Goal: Transaction & Acquisition: Purchase product/service

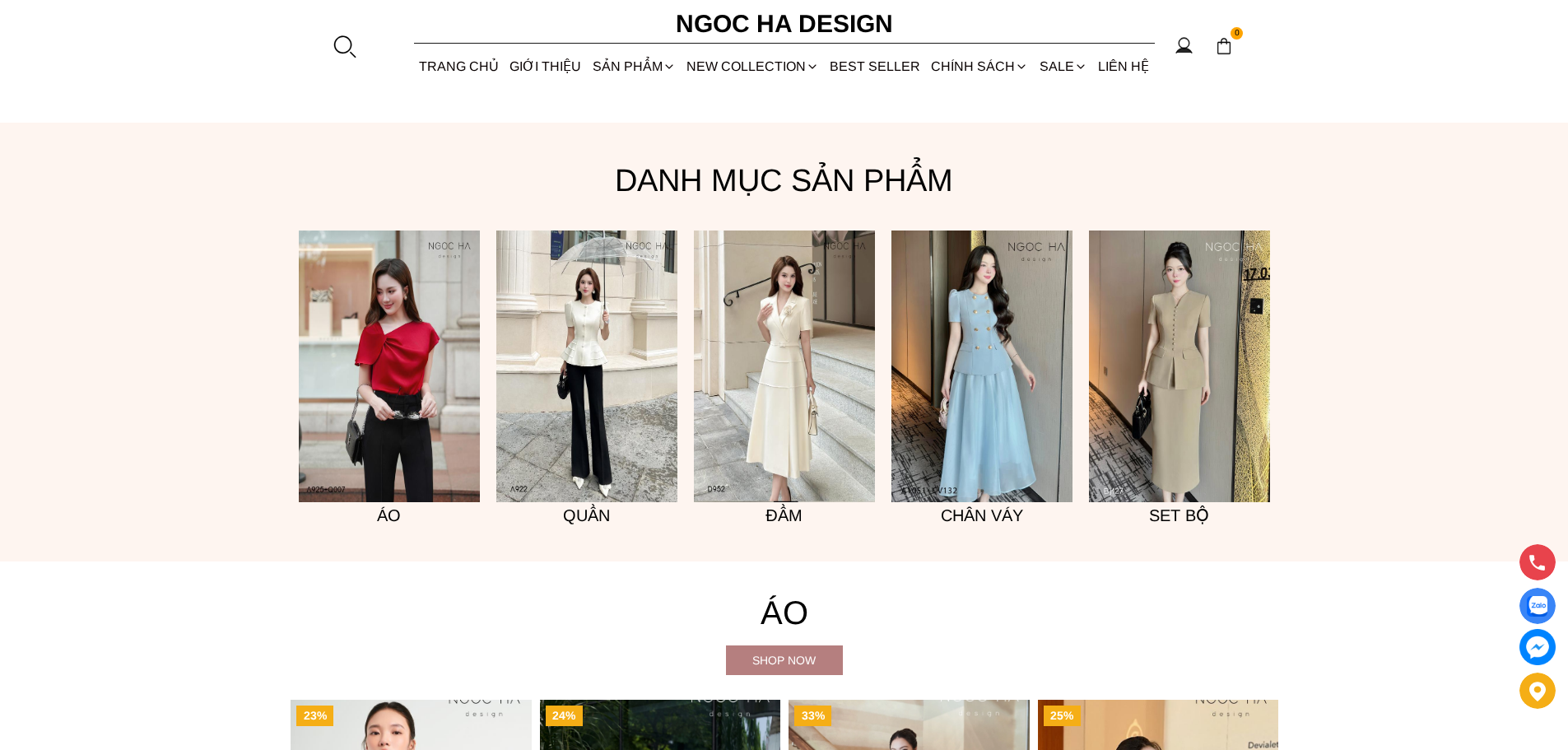
scroll to position [1394, 0]
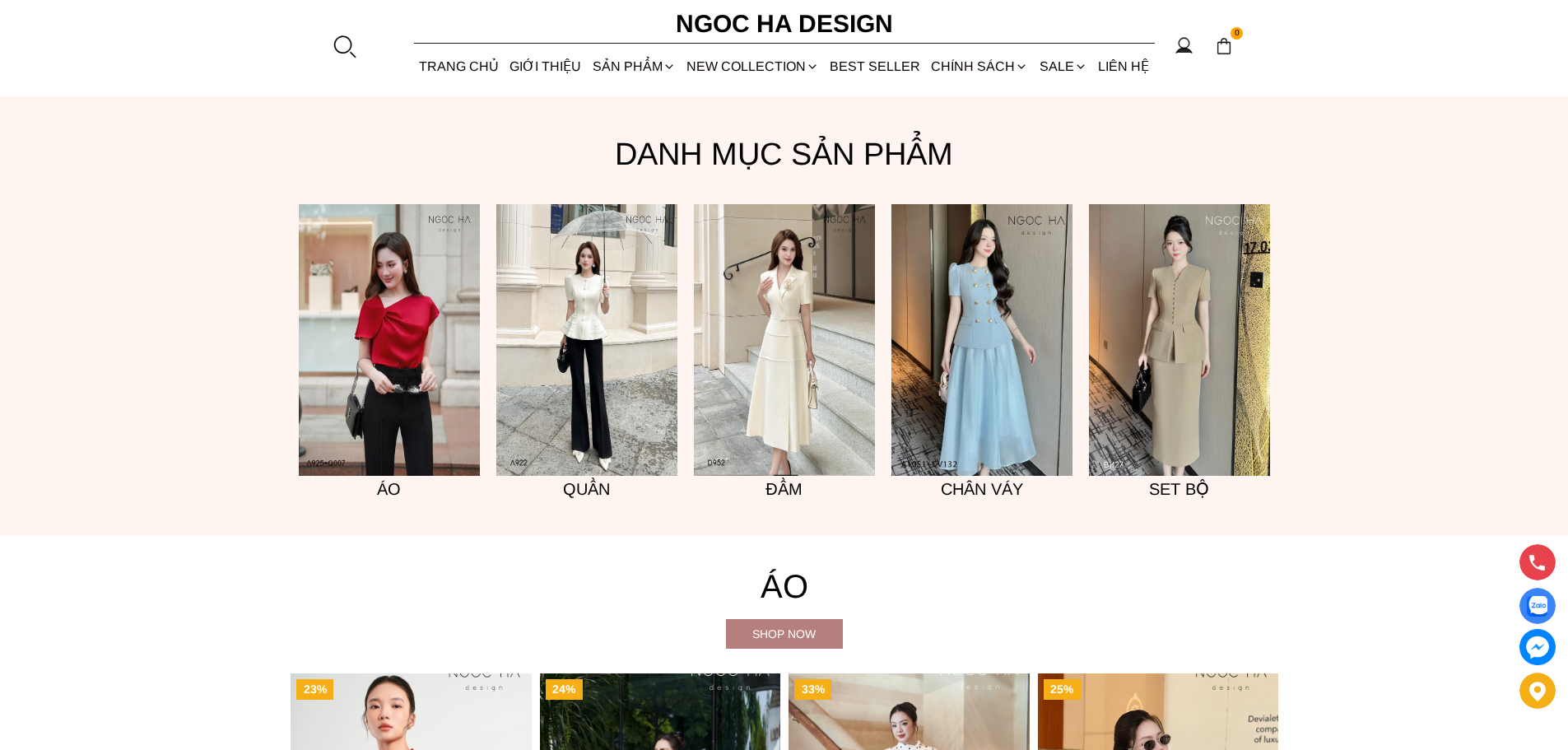
click at [1145, 332] on img at bounding box center [1180, 340] width 181 height 272
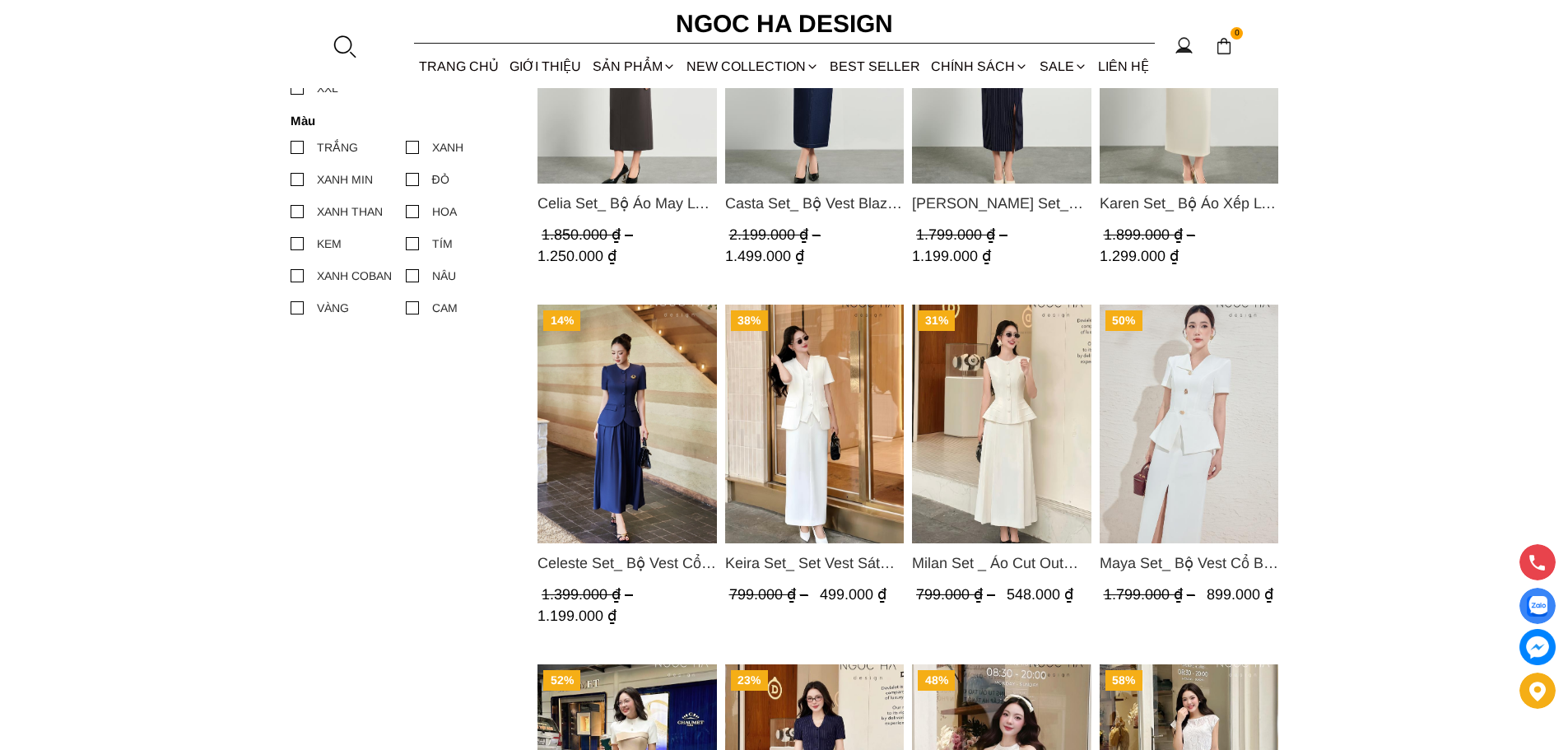
scroll to position [905, 0]
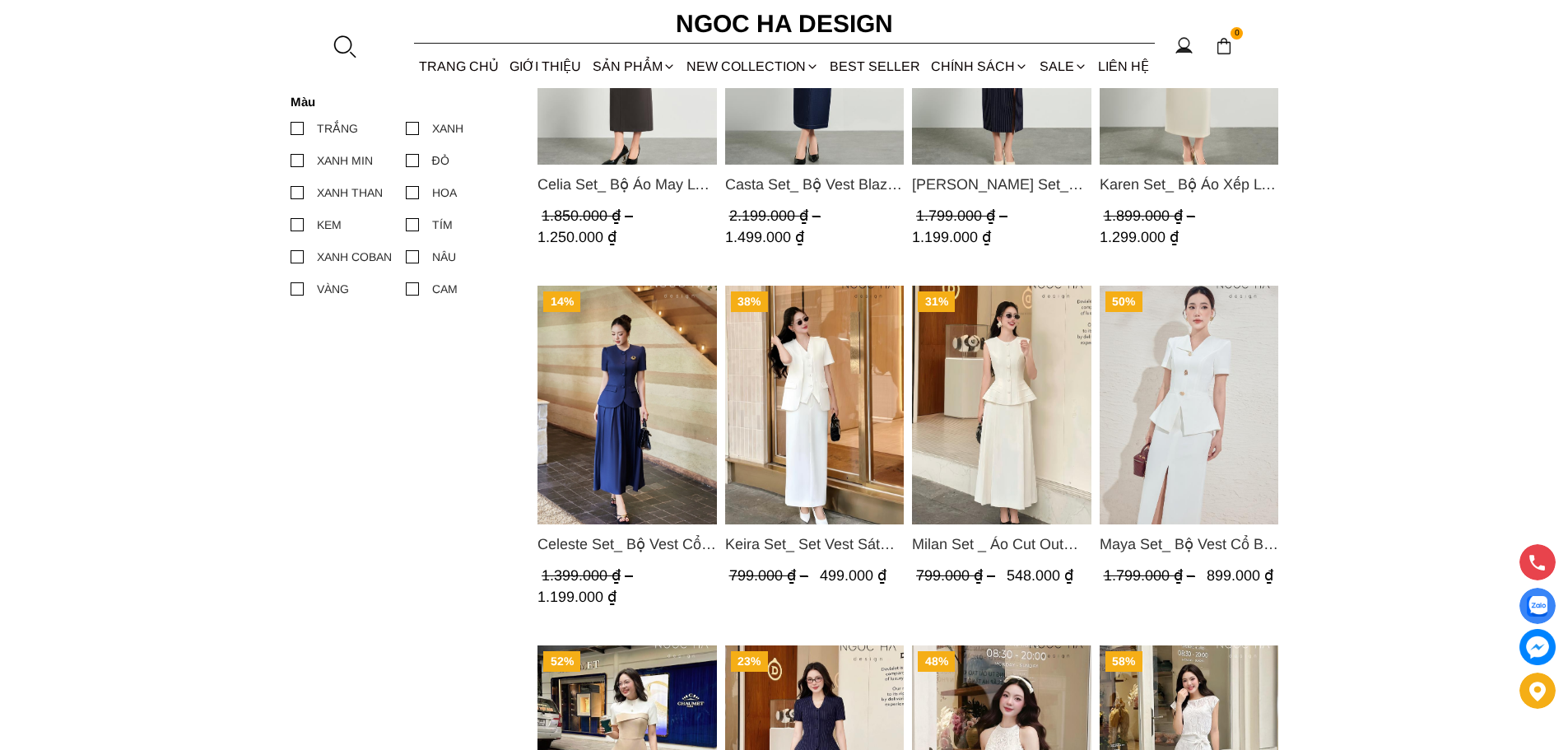
click at [810, 422] on img "Product image - Keira Set_ Set Vest Sát Nách Kết Hợp Chân Váy Bút Chì Mix Áo Kh…" at bounding box center [814, 405] width 179 height 239
click at [790, 401] on img "Product image - Keira Set_ Set Vest Sát Nách Kết Hợp Chân Váy Bút Chì Mix Áo Kh…" at bounding box center [814, 405] width 179 height 239
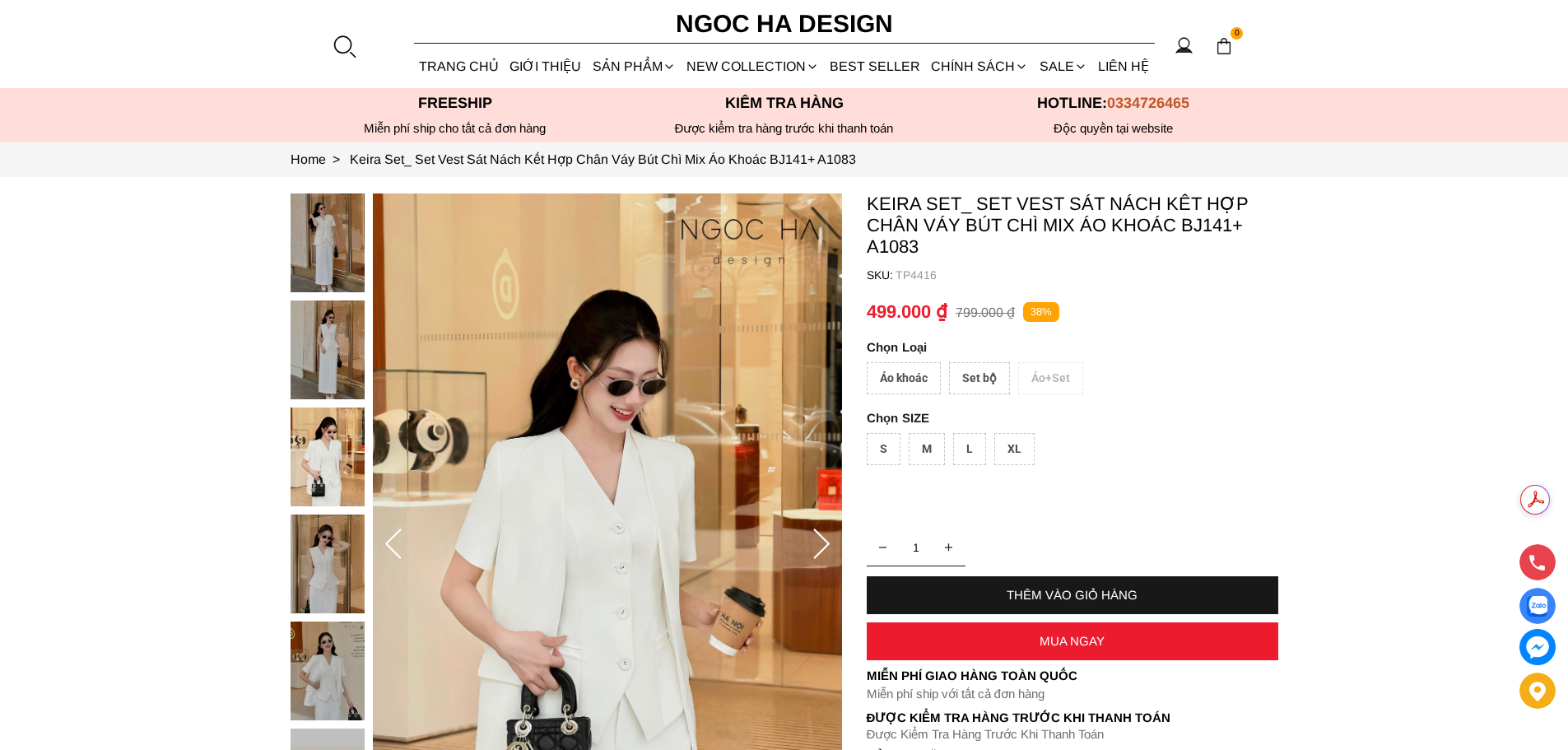
click at [928, 451] on div "M" at bounding box center [926, 449] width 36 height 32
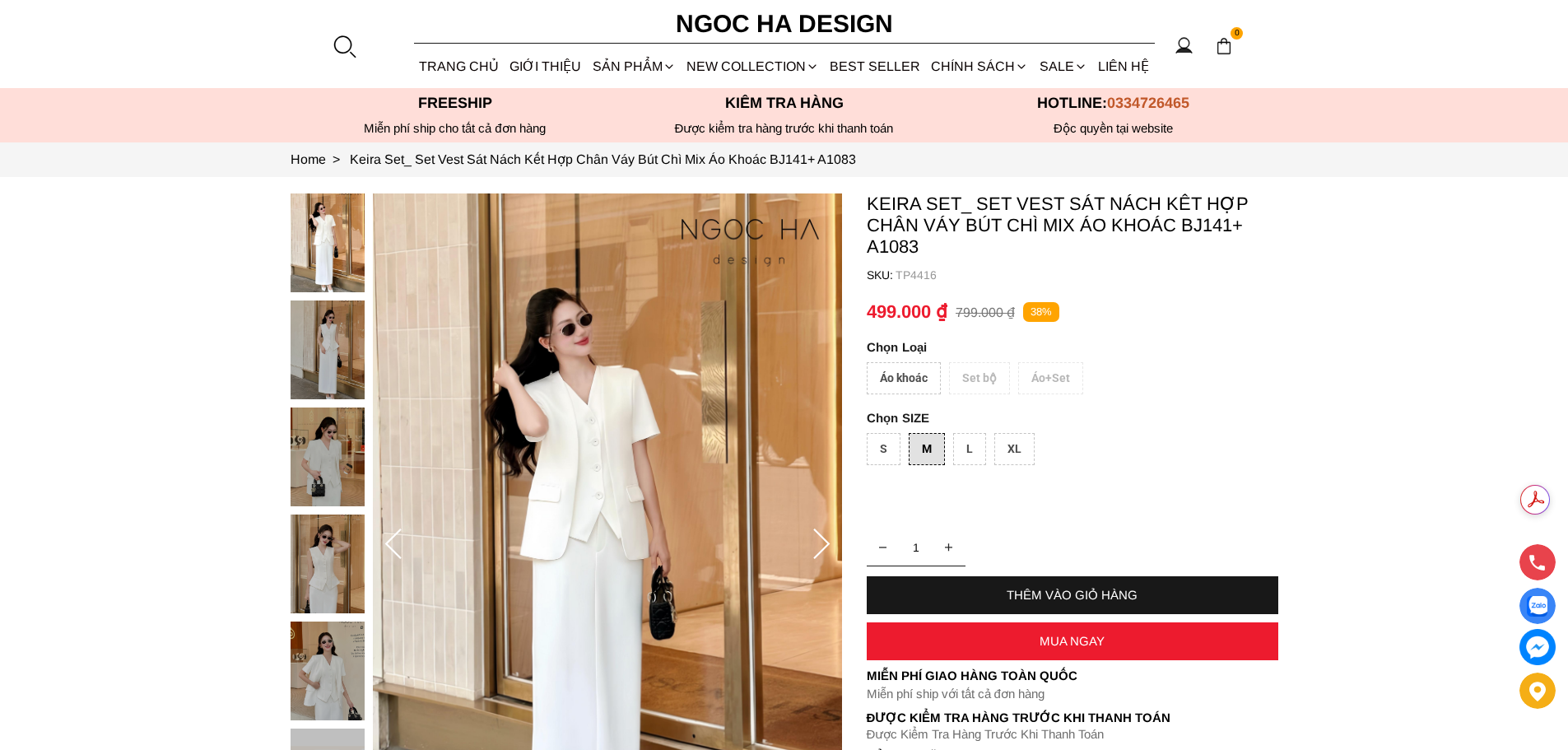
click at [972, 454] on div "L" at bounding box center [970, 449] width 33 height 32
click at [906, 378] on div "Áo khoác Set bộ Áo+Set" at bounding box center [1072, 383] width 411 height 41
click at [888, 447] on div "S" at bounding box center [883, 449] width 33 height 32
click at [1202, 363] on div "Áo khoác Set bộ Áo+Set" at bounding box center [1072, 383] width 411 height 41
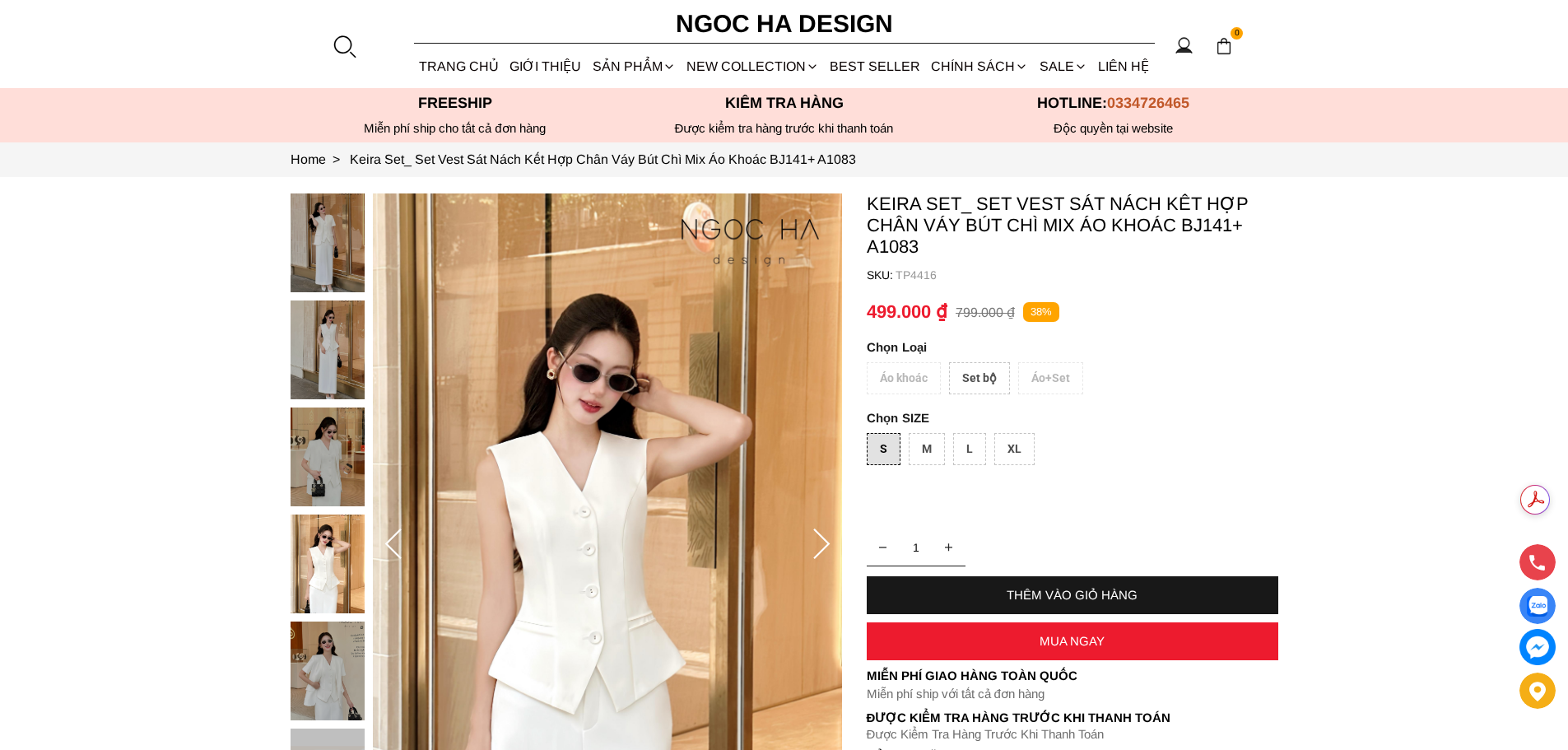
click at [340, 683] on img at bounding box center [327, 670] width 74 height 99
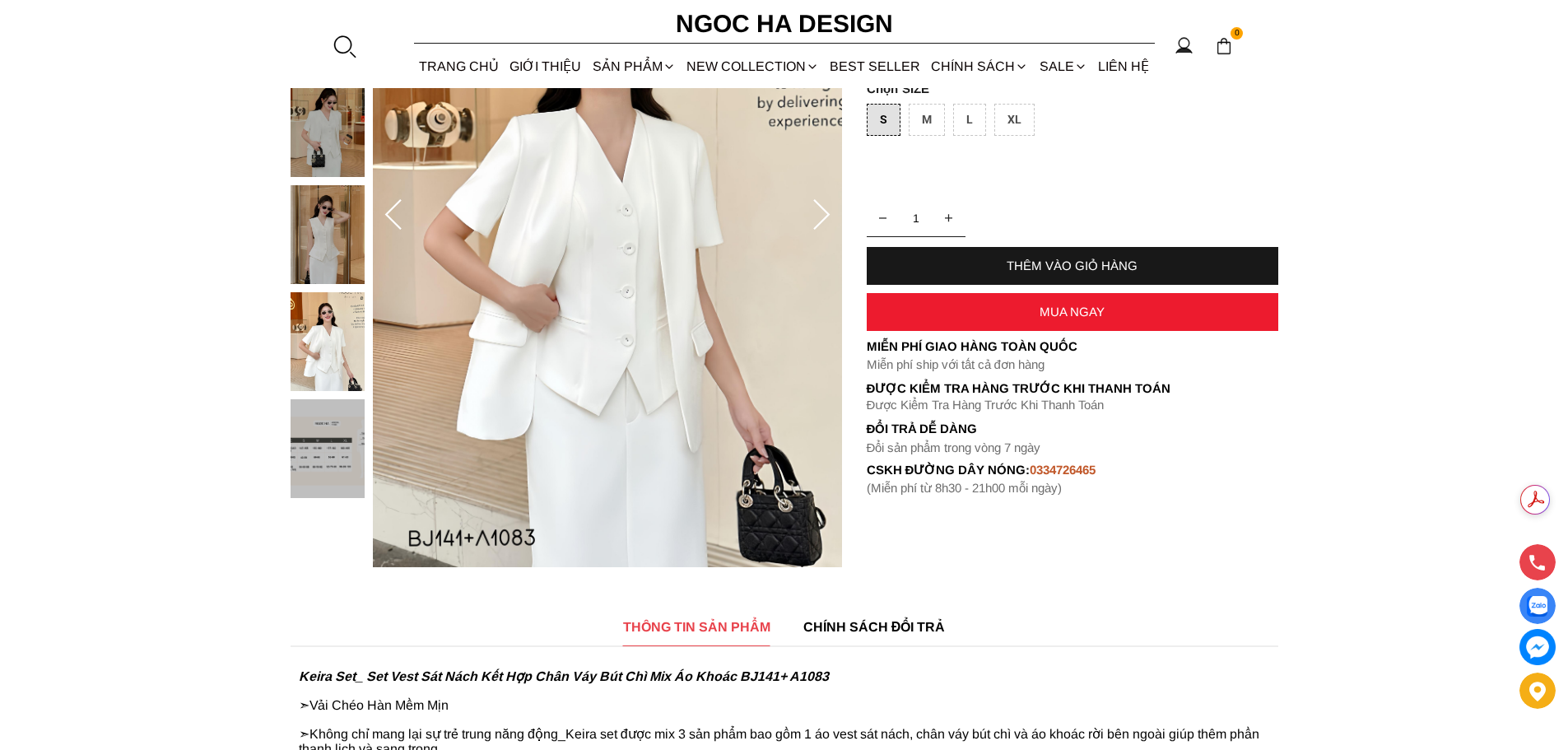
scroll to position [247, 0]
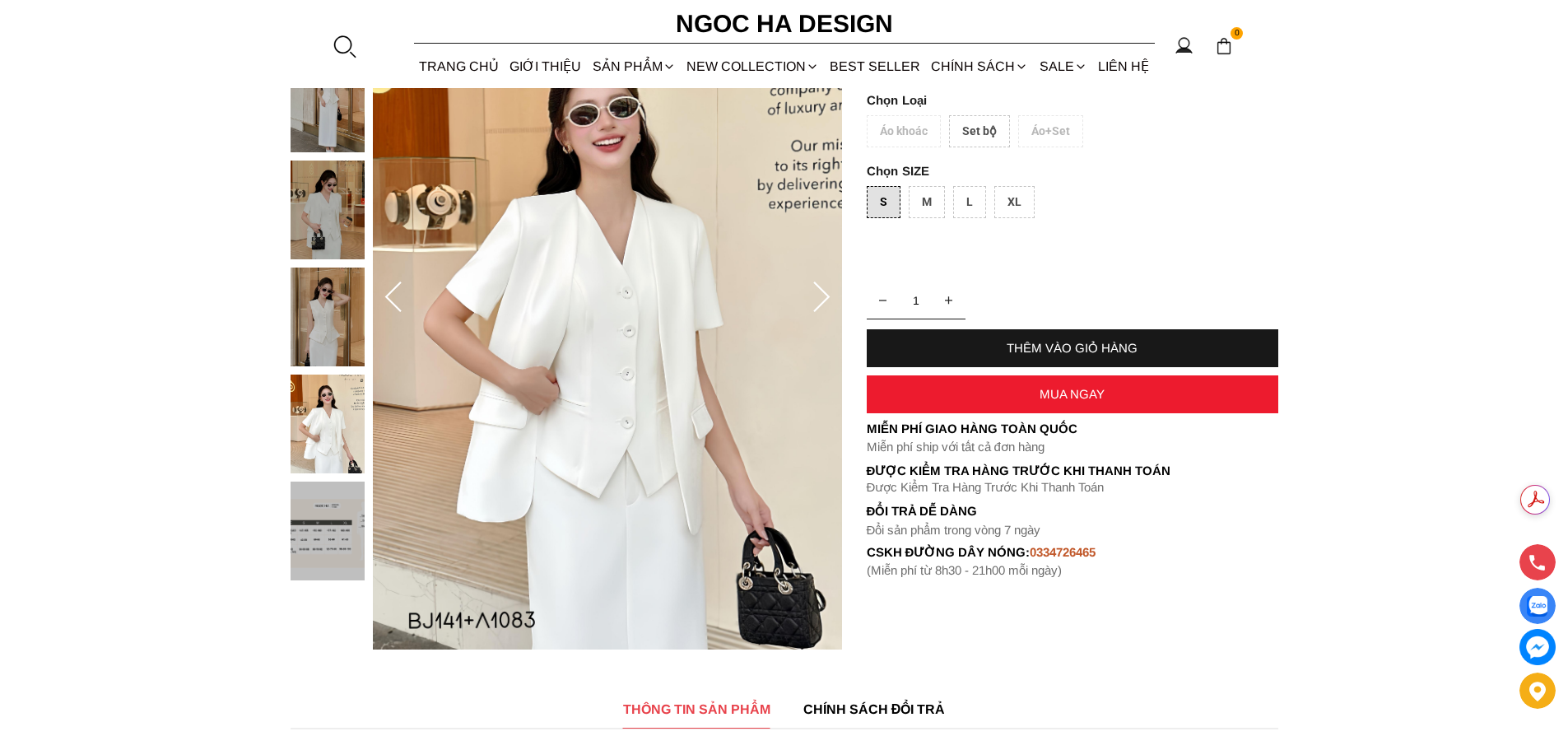
click at [918, 132] on div "Áo khoác Set bộ Áo+Set" at bounding box center [1072, 136] width 411 height 41
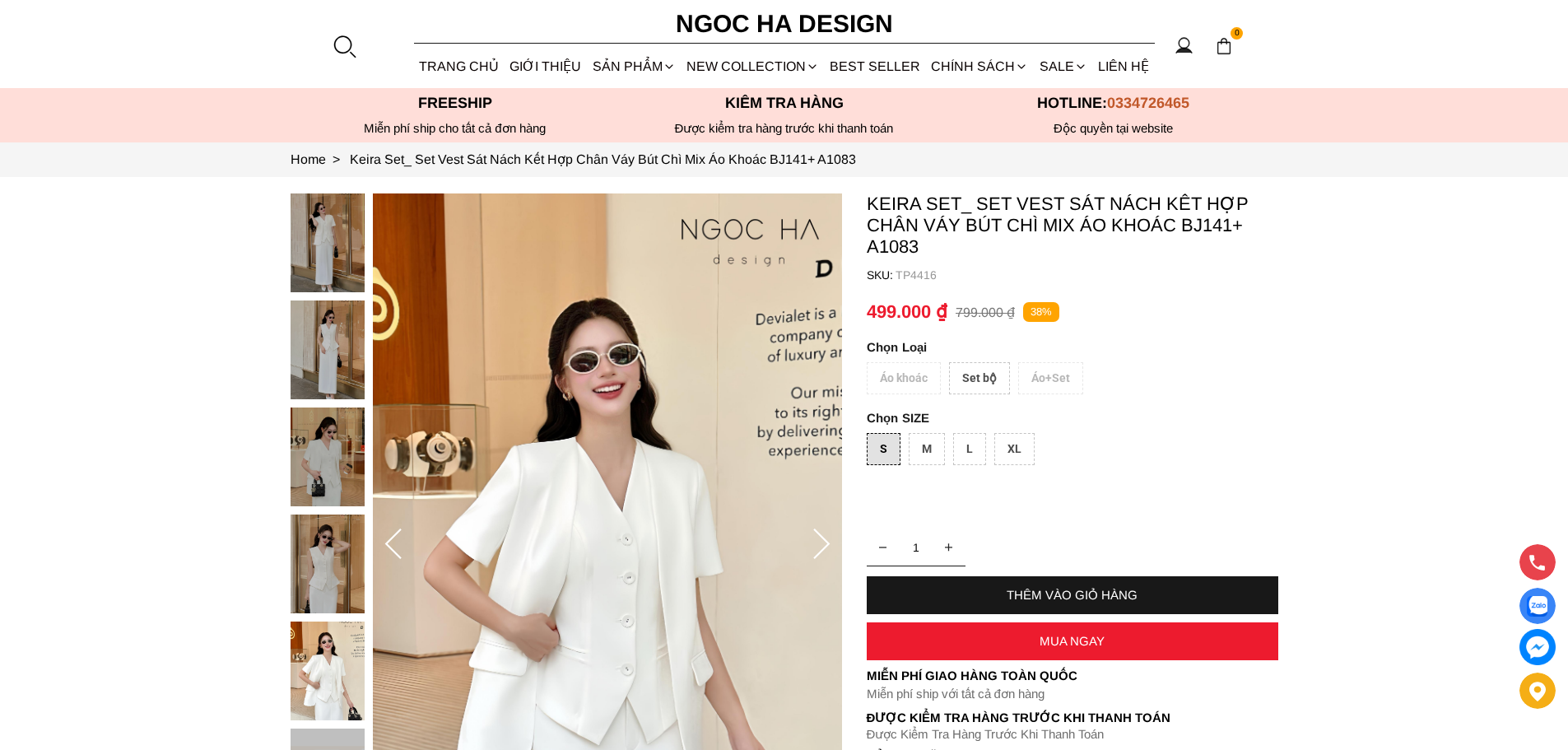
scroll to position [82, 0]
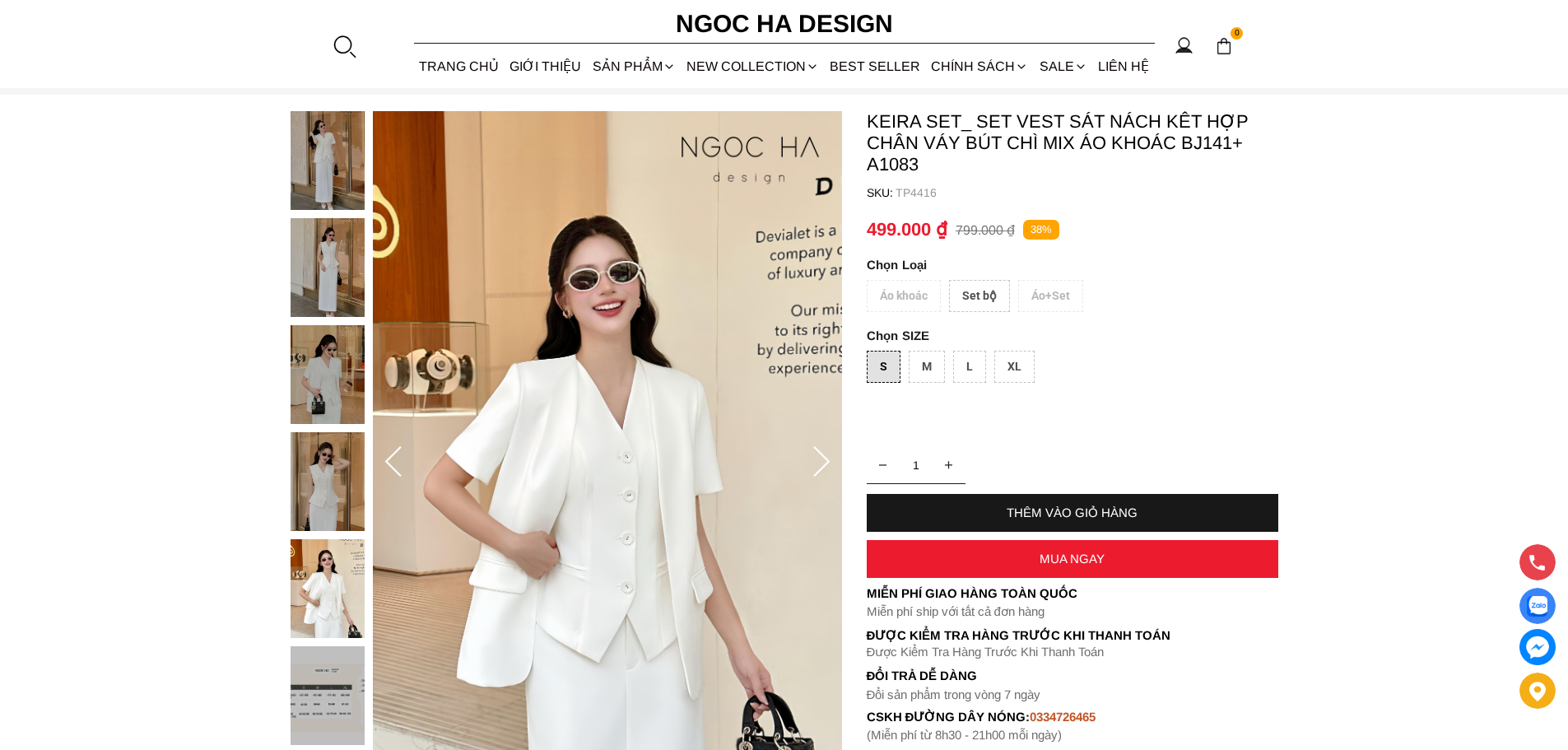
click at [334, 160] on div at bounding box center [331, 432] width 82 height 642
click at [332, 240] on img at bounding box center [327, 267] width 74 height 99
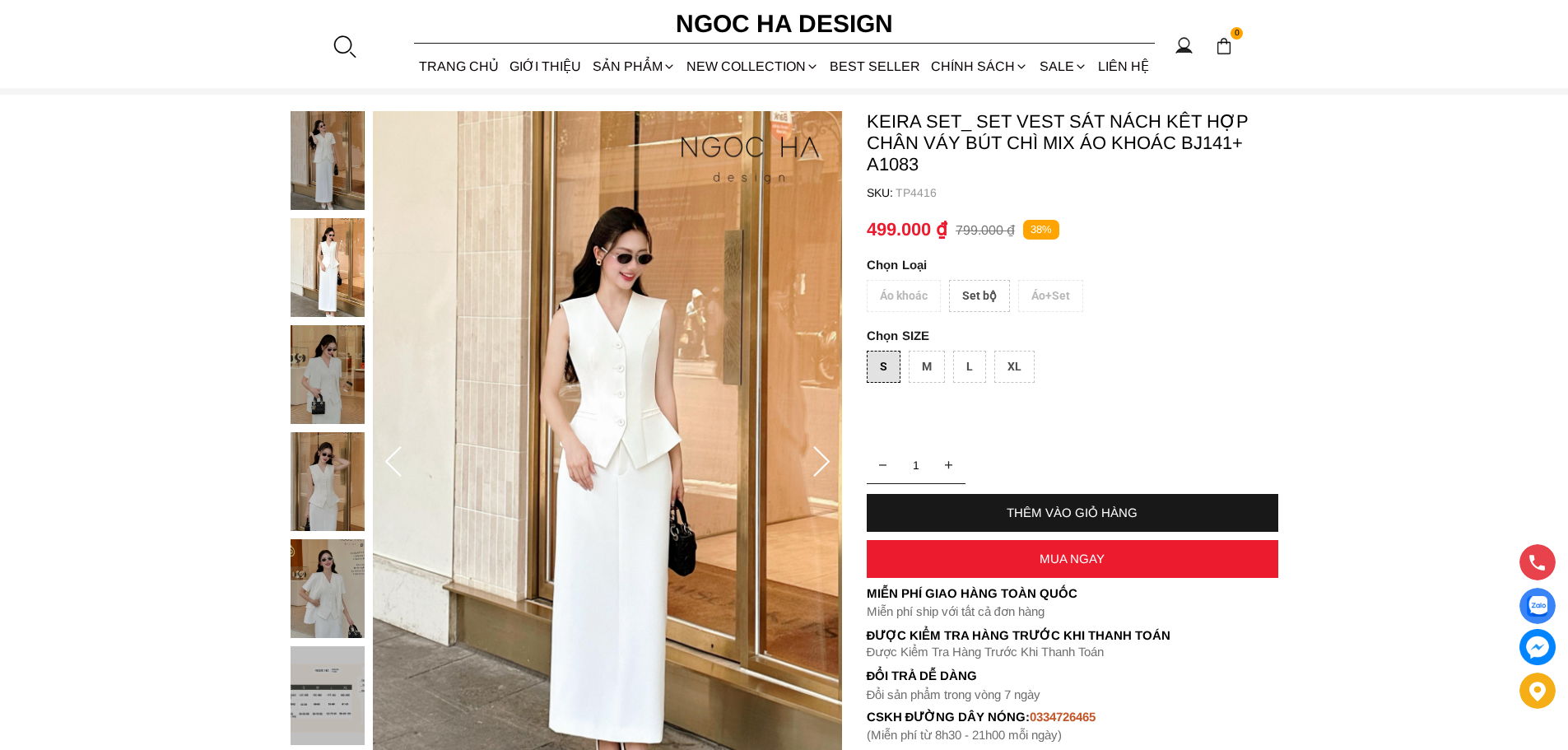
click at [321, 363] on img at bounding box center [327, 375] width 74 height 99
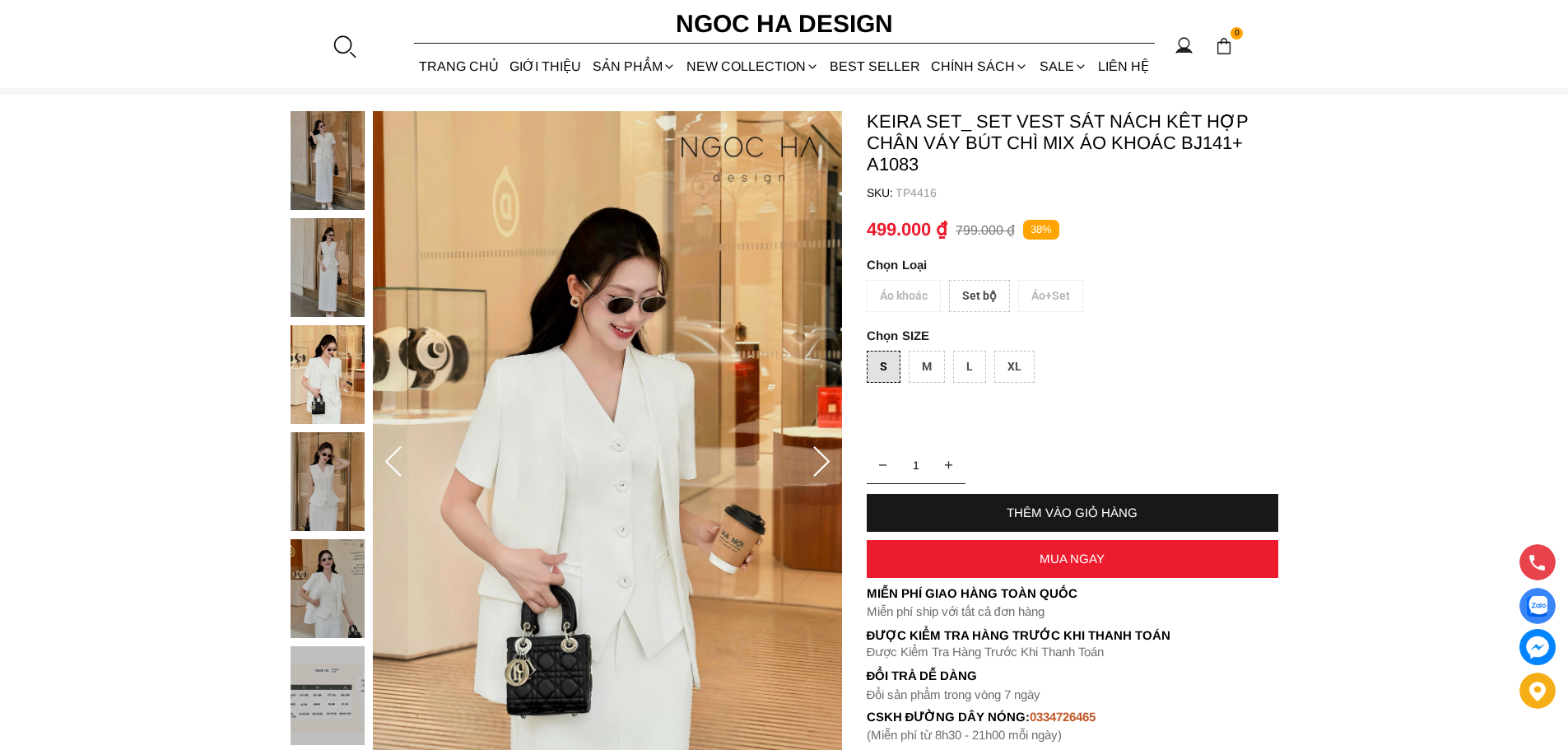
click at [318, 264] on img at bounding box center [327, 267] width 74 height 99
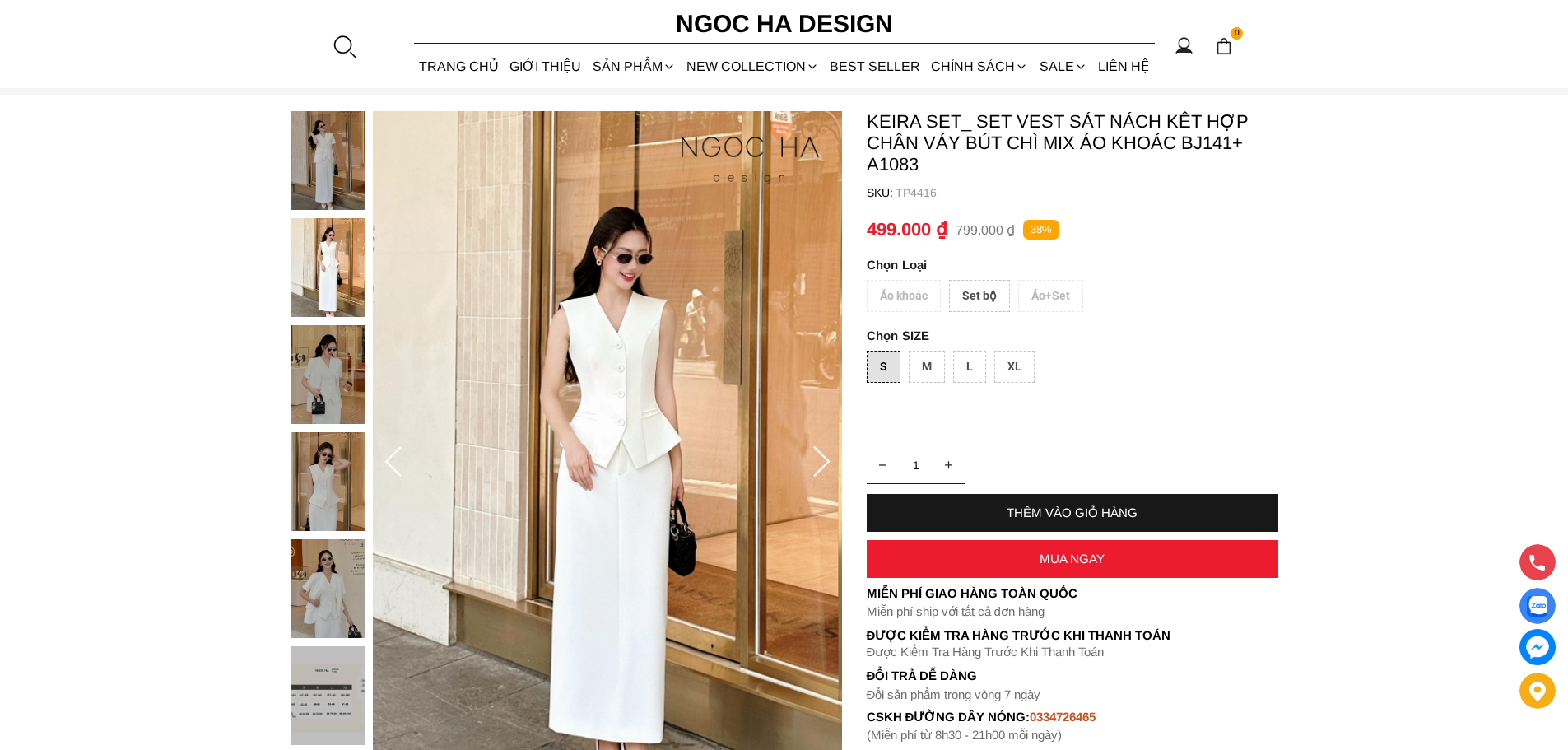
click at [325, 165] on img at bounding box center [327, 160] width 74 height 99
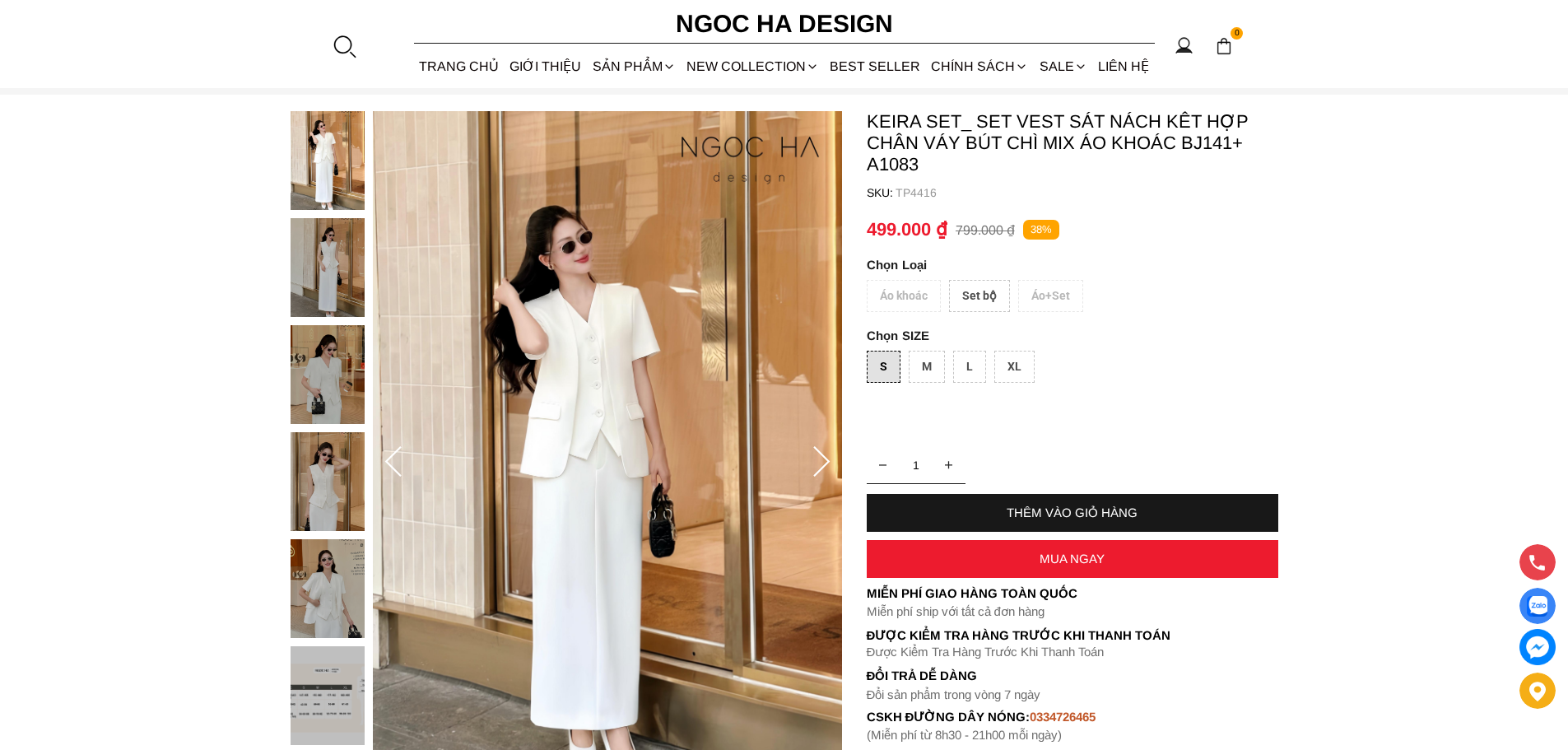
click at [1060, 291] on div "Áo khoác Set bộ Áo+Set" at bounding box center [1072, 301] width 411 height 41
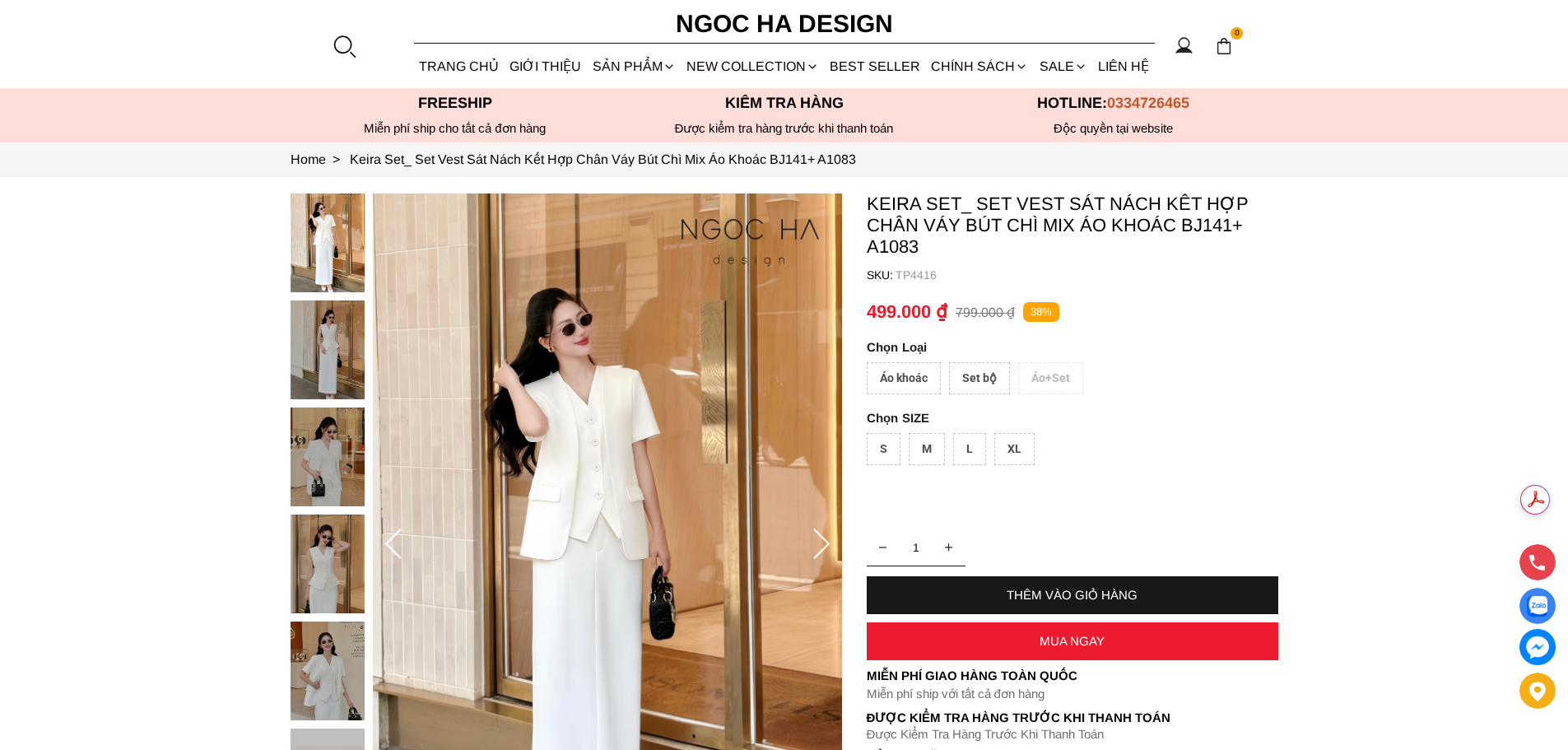
click at [902, 378] on div "Áo khoác" at bounding box center [903, 378] width 74 height 32
click at [923, 445] on div "M" at bounding box center [926, 449] width 36 height 32
click at [1074, 638] on div "MUA NGAY" at bounding box center [1072, 640] width 411 height 14
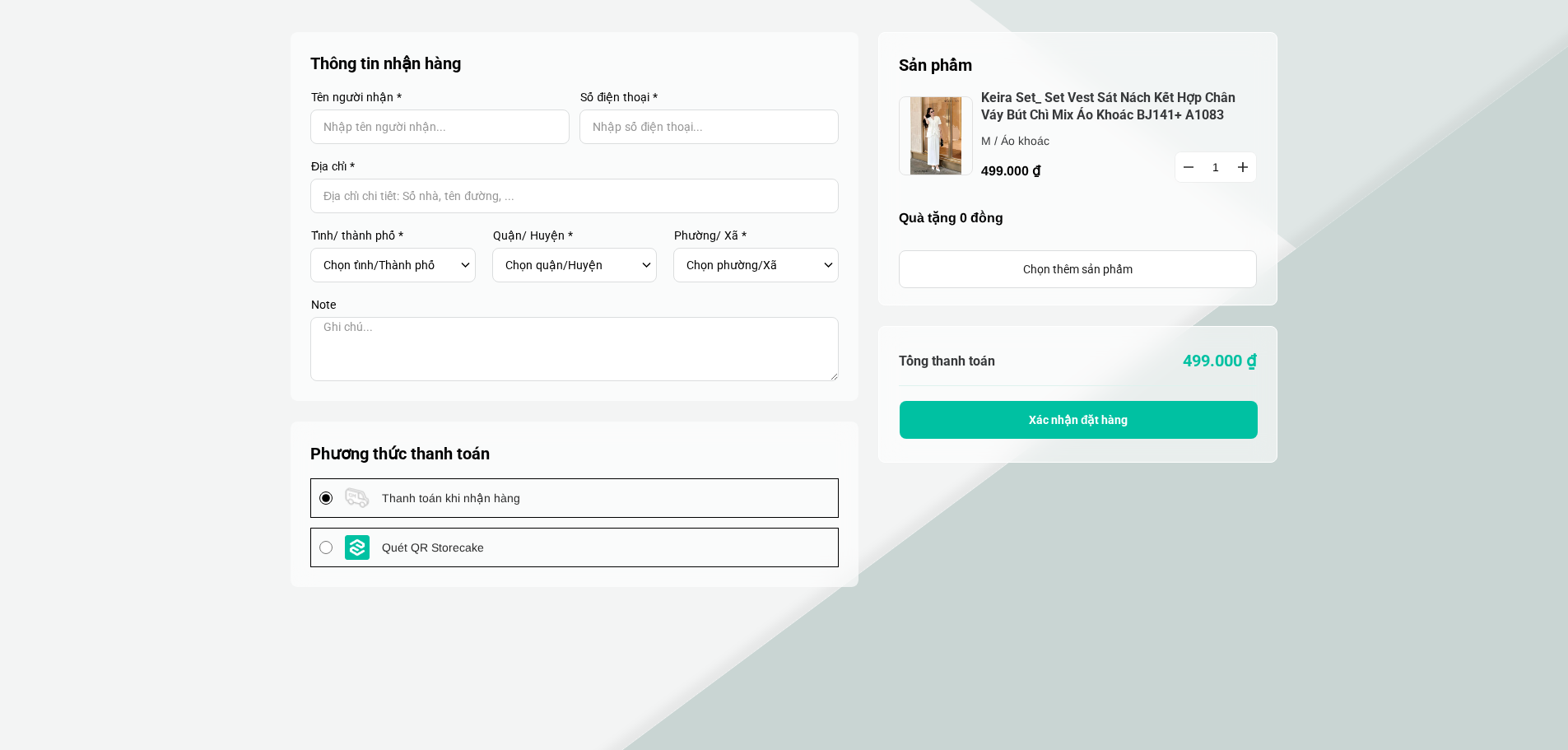
click at [377, 124] on input "Input Nhập tên người nhận..." at bounding box center [440, 126] width 259 height 34
type input "[PERSON_NAME]"
type input "0905240584"
click at [359, 201] on input "Input address with auto completion" at bounding box center [574, 195] width 528 height 34
type input "33 Lệ Lợi, [GEOGRAPHIC_DATA], [GEOGRAPHIC_DATA]"
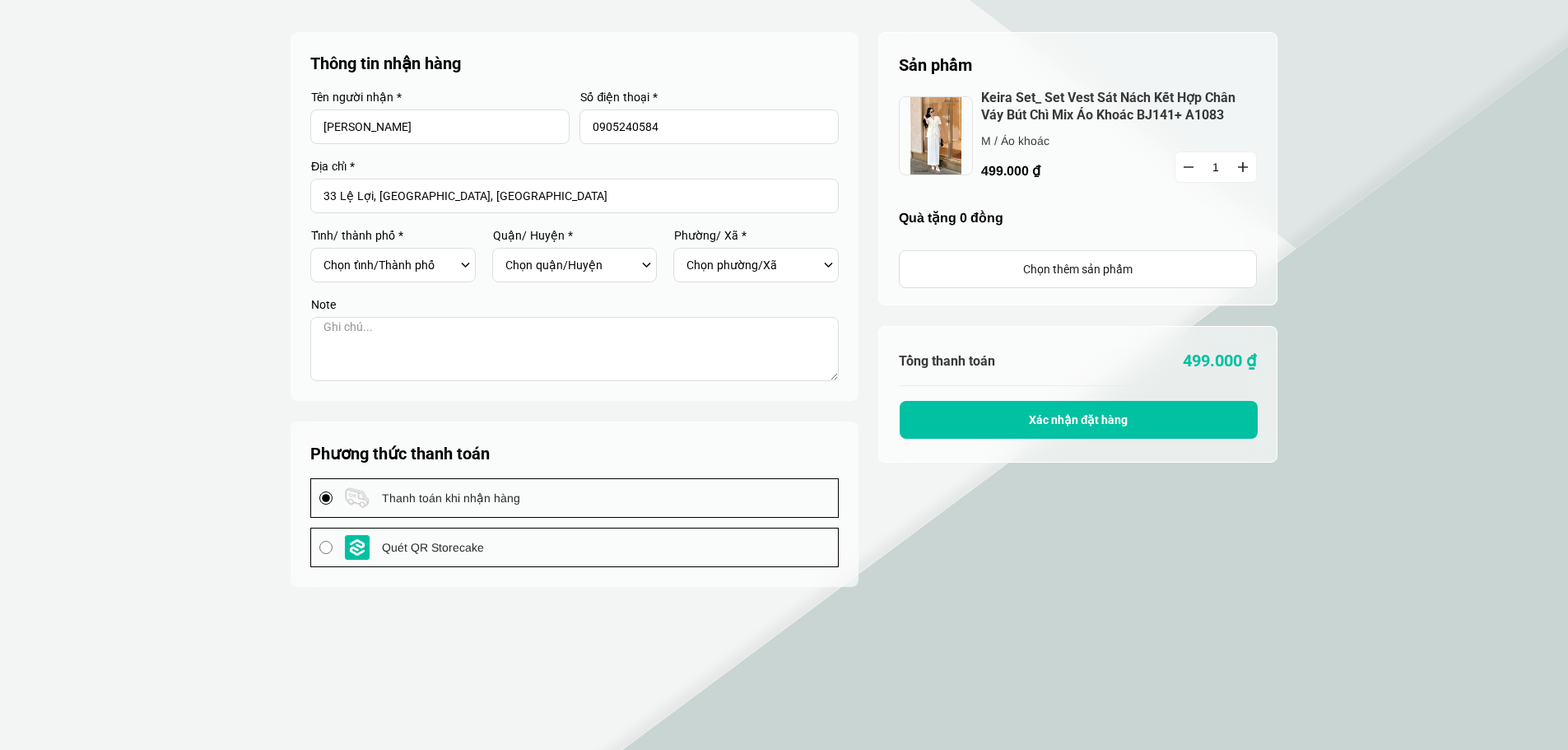
click at [460, 267] on div "Chọn tỉnh/[GEOGRAPHIC_DATA] [GEOGRAPHIC_DATA] [GEOGRAPHIC_DATA] [GEOGRAPHIC_DAT…" at bounding box center [398, 264] width 149 height 28
drag, startPoint x: 462, startPoint y: 257, endPoint x: 464, endPoint y: 267, distance: 10.2
click at [464, 267] on div "Chọn tỉnh/[GEOGRAPHIC_DATA] [GEOGRAPHIC_DATA] [GEOGRAPHIC_DATA] [GEOGRAPHIC_DAT…" at bounding box center [398, 264] width 149 height 28
click at [469, 262] on div "Chọn tỉnh/[GEOGRAPHIC_DATA] [GEOGRAPHIC_DATA] [GEOGRAPHIC_DATA] [GEOGRAPHIC_DAT…" at bounding box center [398, 264] width 149 height 28
click at [464, 265] on div "Chọn tỉnh/[GEOGRAPHIC_DATA] [GEOGRAPHIC_DATA] [GEOGRAPHIC_DATA] [GEOGRAPHIC_DAT…" at bounding box center [398, 264] width 149 height 28
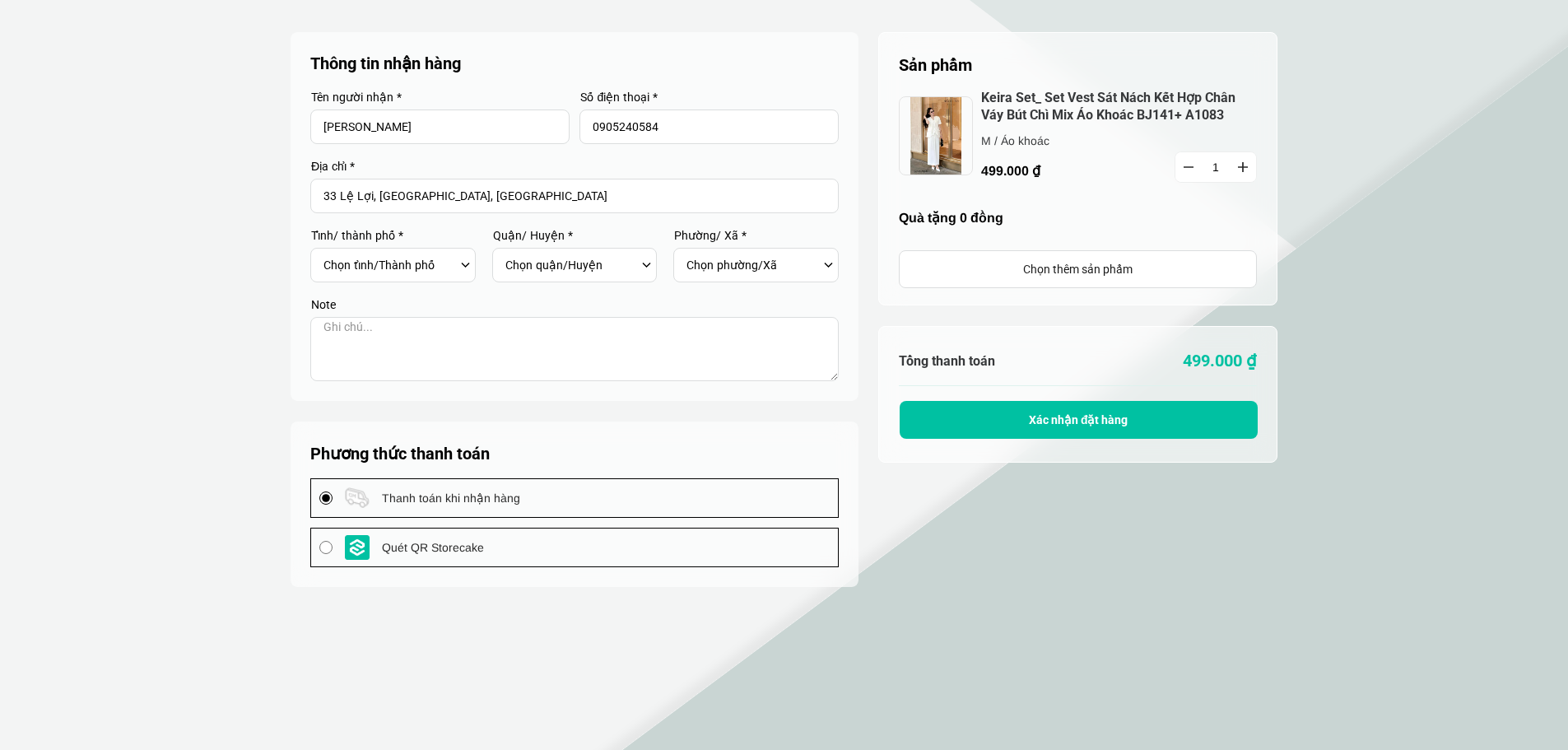
drag, startPoint x: 385, startPoint y: 265, endPoint x: 375, endPoint y: 372, distance: 107.5
click at [375, 372] on form "Thông tin nhận hàng Tên người nhận * [PERSON_NAME] Số điện thoại * 0905240584 Đ…" at bounding box center [574, 216] width 528 height 329
select select "501"
click at [324, 251] on select "Chọn tỉnh/[GEOGRAPHIC_DATA] [GEOGRAPHIC_DATA] [GEOGRAPHIC_DATA] [GEOGRAPHIC_DAT…" at bounding box center [389, 264] width 132 height 28
click at [645, 265] on div "Chọn quận/Huyện [GEOGRAPHIC_DATA] [GEOGRAPHIC_DATA] [GEOGRAPHIC_DATA] [GEOGRAPH…" at bounding box center [580, 264] width 149 height 28
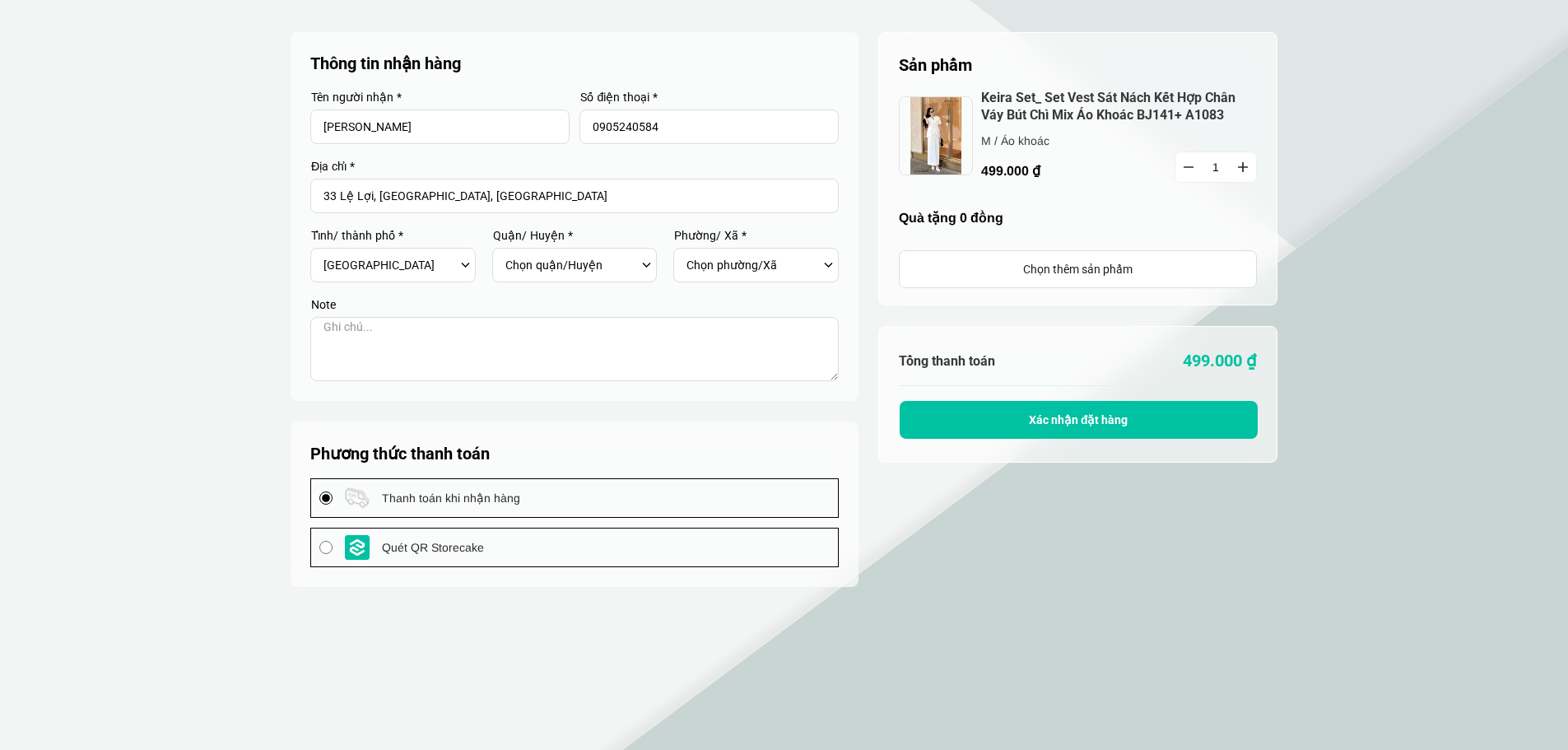
click at [638, 259] on div "Chọn quận/Huyện [GEOGRAPHIC_DATA] [GEOGRAPHIC_DATA] [GEOGRAPHIC_DATA] [GEOGRAPH…" at bounding box center [580, 264] width 149 height 28
drag, startPoint x: 572, startPoint y: 258, endPoint x: 564, endPoint y: 371, distance: 113.3
click at [564, 371] on form "Thông tin nhận hàng Tên người nhận * [PERSON_NAME] Số điện thoại * 0905240584 Đ…" at bounding box center [574, 216] width 528 height 329
select select "50101"
click at [506, 251] on select "Chọn quận/Huyện [GEOGRAPHIC_DATA] [GEOGRAPHIC_DATA] [GEOGRAPHIC_DATA] [GEOGRAPH…" at bounding box center [571, 264] width 132 height 28
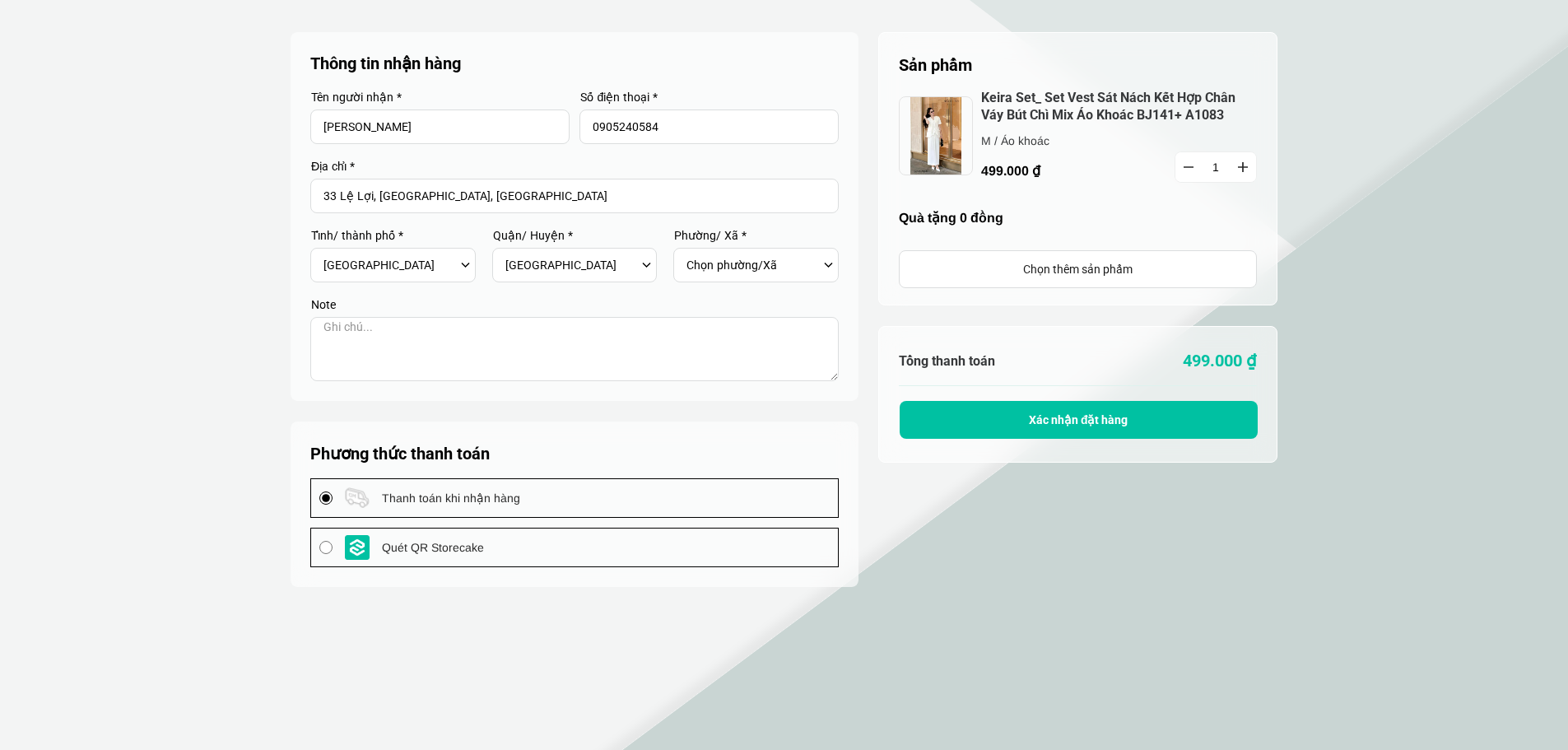
click at [832, 259] on div "[GEOGRAPHIC_DATA]/Xã [GEOGRAPHIC_DATA] [GEOGRAPHIC_DATA] [GEOGRAPHIC_DATA] 2 [G…" at bounding box center [760, 264] width 149 height 28
click at [821, 260] on div "[GEOGRAPHIC_DATA]/Xã [GEOGRAPHIC_DATA] [GEOGRAPHIC_DATA] [GEOGRAPHIC_DATA] 2 [G…" at bounding box center [760, 264] width 149 height 28
drag, startPoint x: 759, startPoint y: 265, endPoint x: 786, endPoint y: 516, distance: 252.4
click at [786, 516] on container "Thông tin nhận hàng Tên người nhận * [PERSON_NAME] Số điện thoại * 0905240584 Đ…" at bounding box center [574, 310] width 568 height 555
select select "5010105"
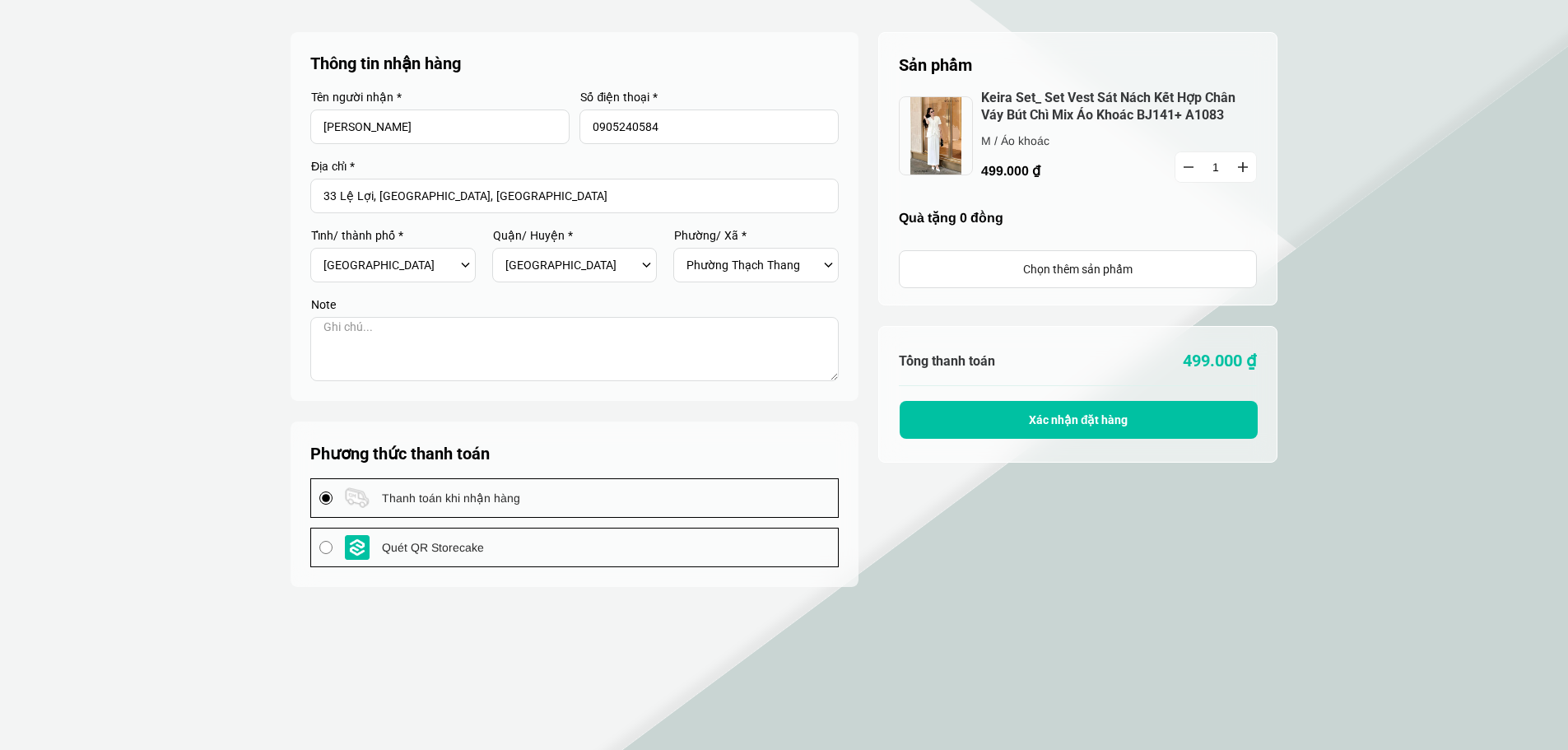
click at [686, 251] on select "[GEOGRAPHIC_DATA]/Xã [GEOGRAPHIC_DATA] [GEOGRAPHIC_DATA] [GEOGRAPHIC_DATA] 2 [G…" at bounding box center [752, 264] width 132 height 28
click at [1096, 414] on span "Xác nhận đặt hàng" at bounding box center [1079, 420] width 100 height 13
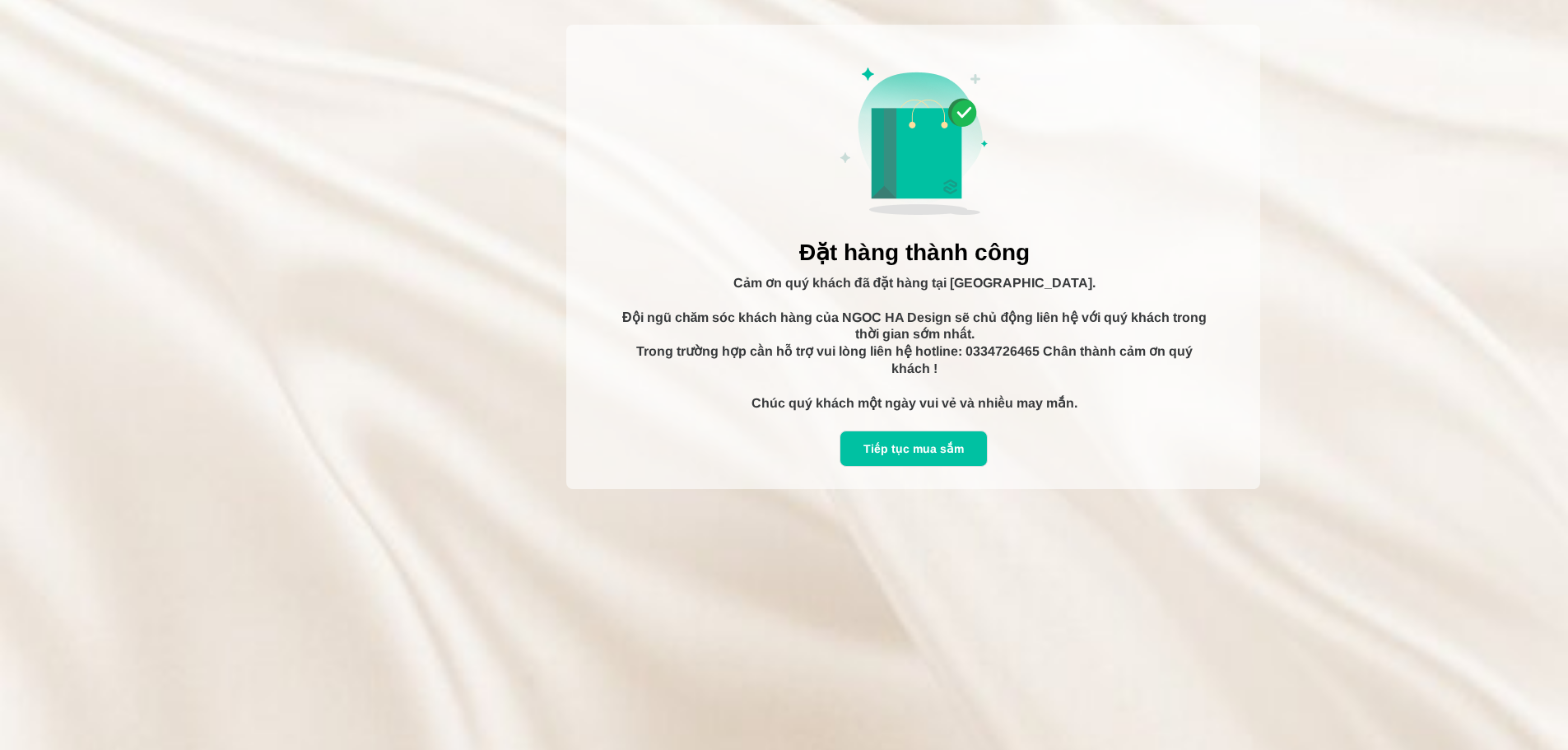
click at [916, 447] on div "Tiếp tục mua sắm" at bounding box center [913, 449] width 146 height 18
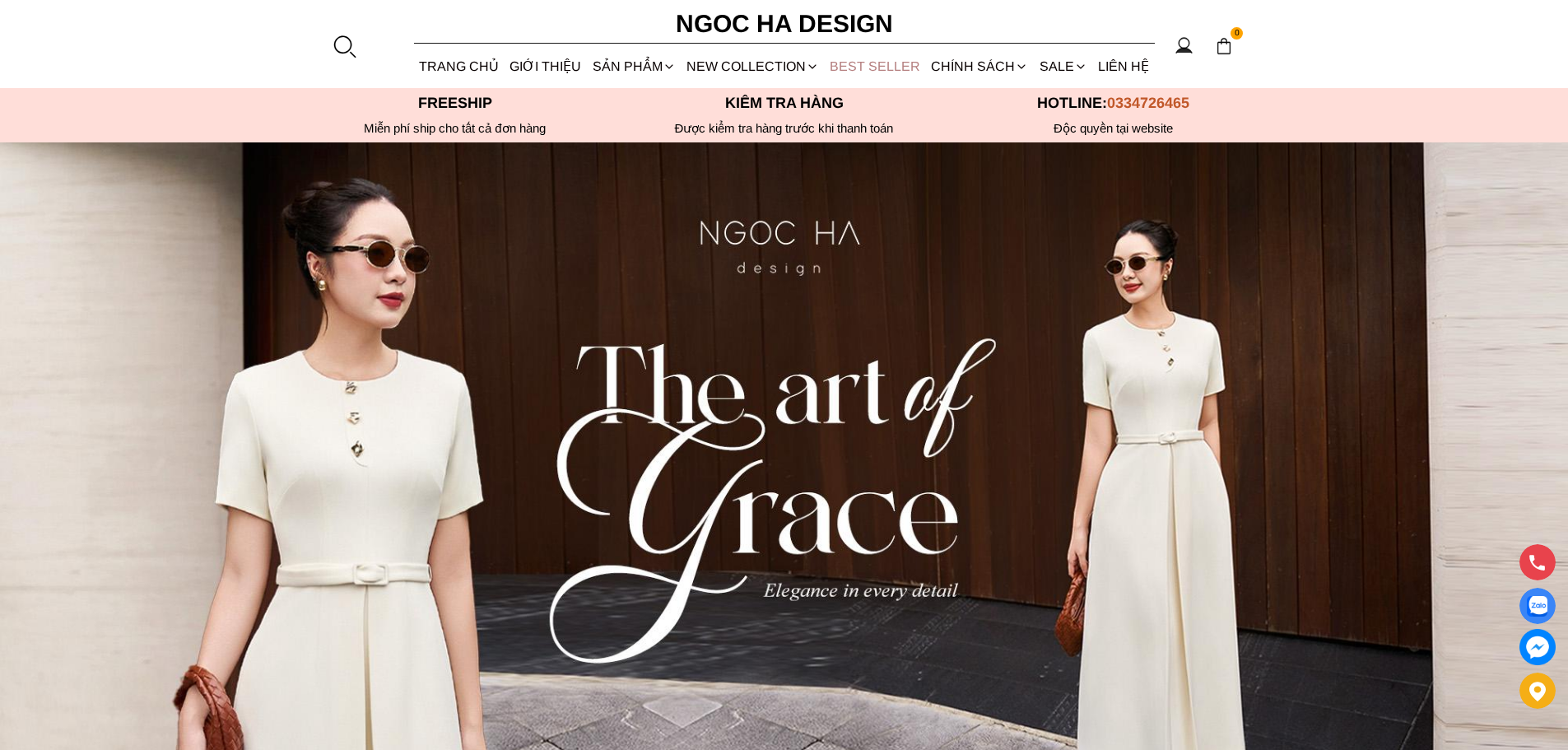
click at [863, 67] on link "BEST SELLER" at bounding box center [875, 66] width 101 height 43
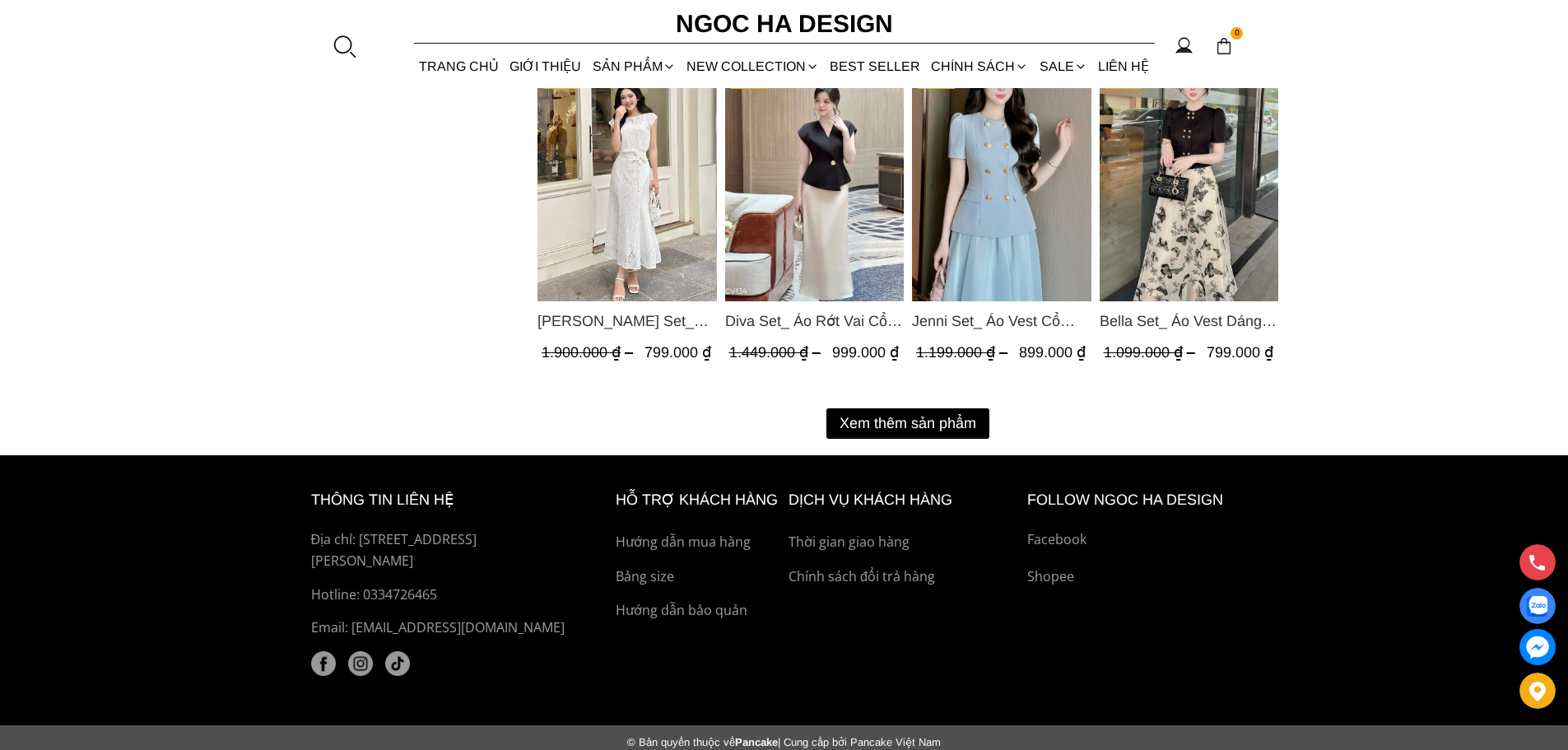
scroll to position [2232, 0]
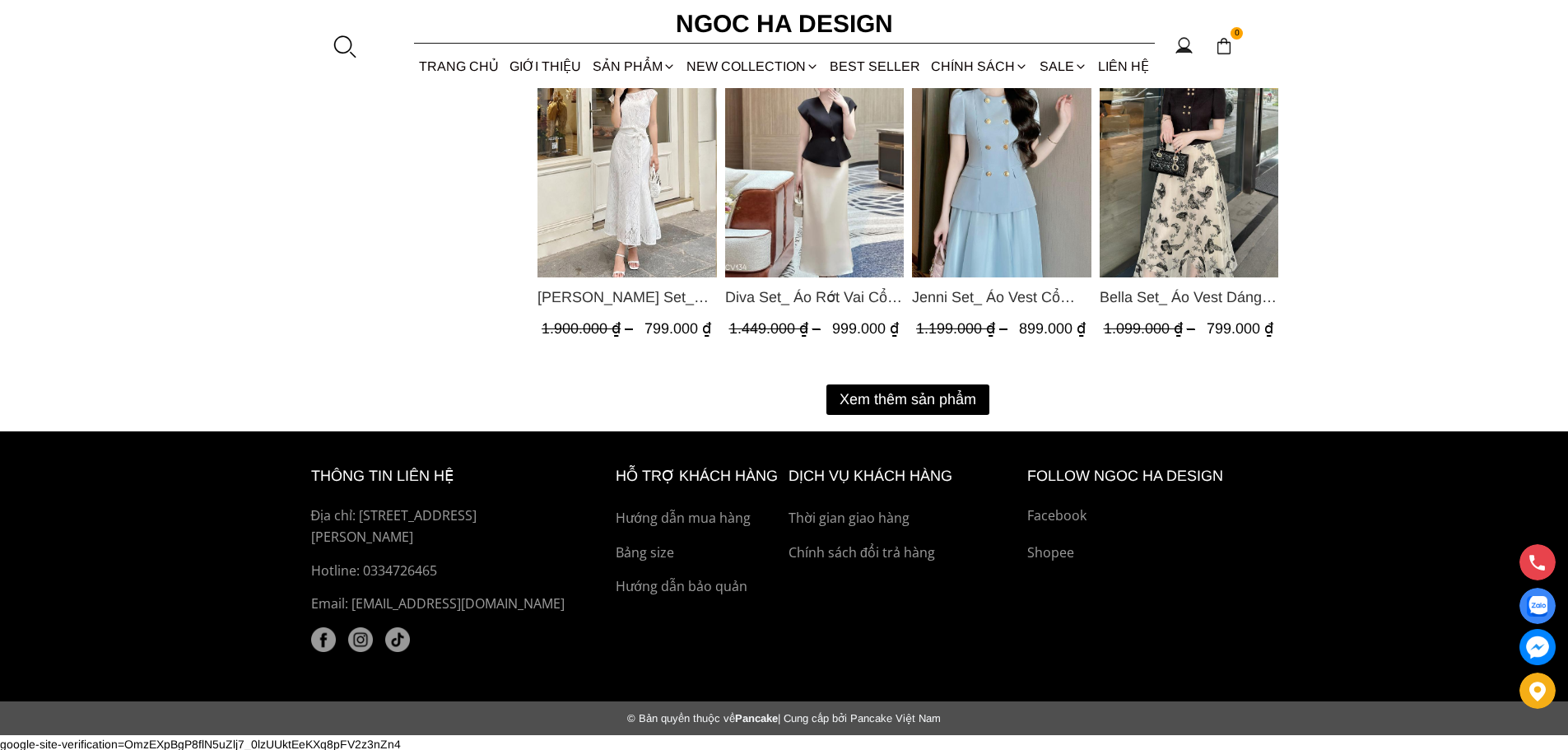
click at [948, 400] on button "Xem thêm sản phẩm" at bounding box center [908, 400] width 163 height 31
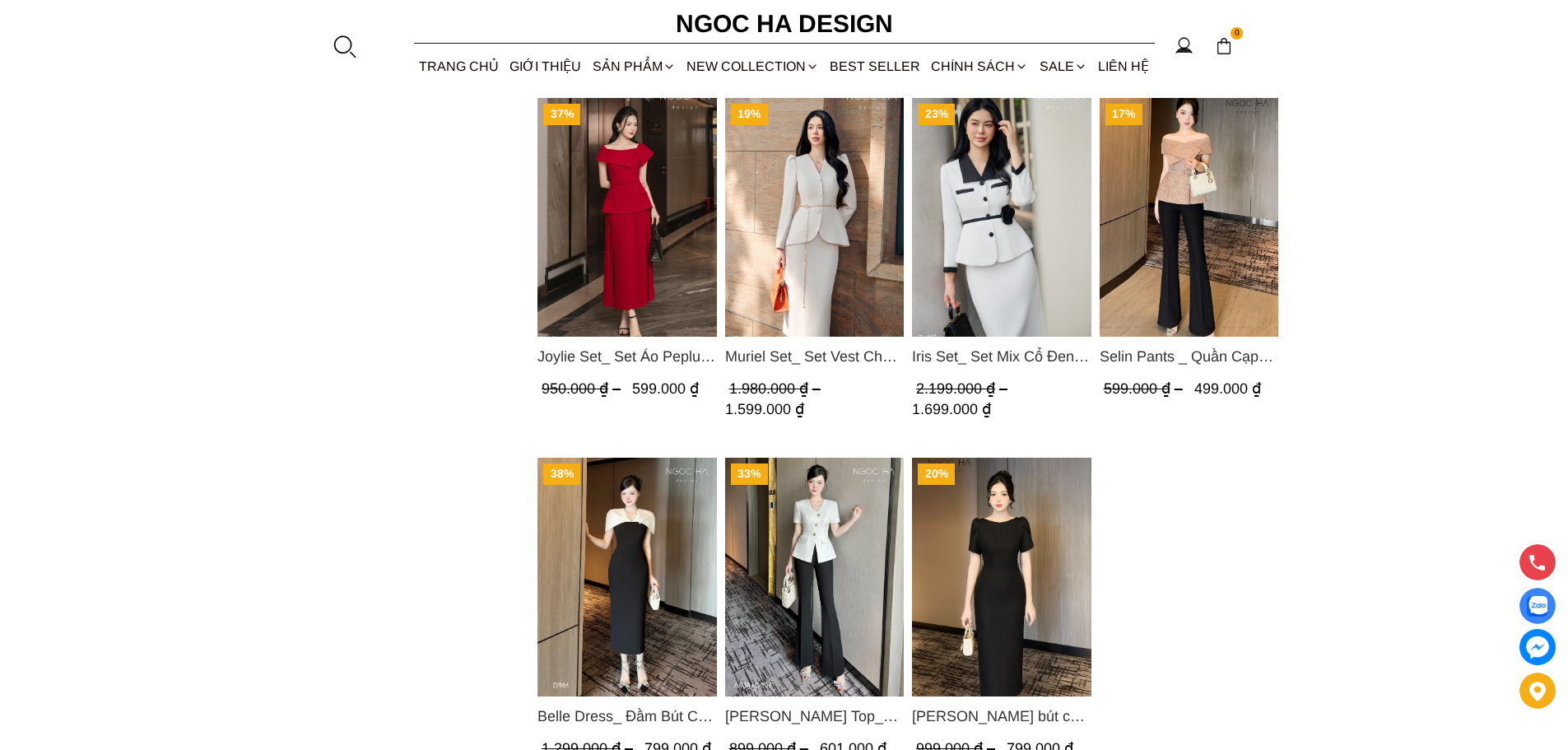
scroll to position [2478, 0]
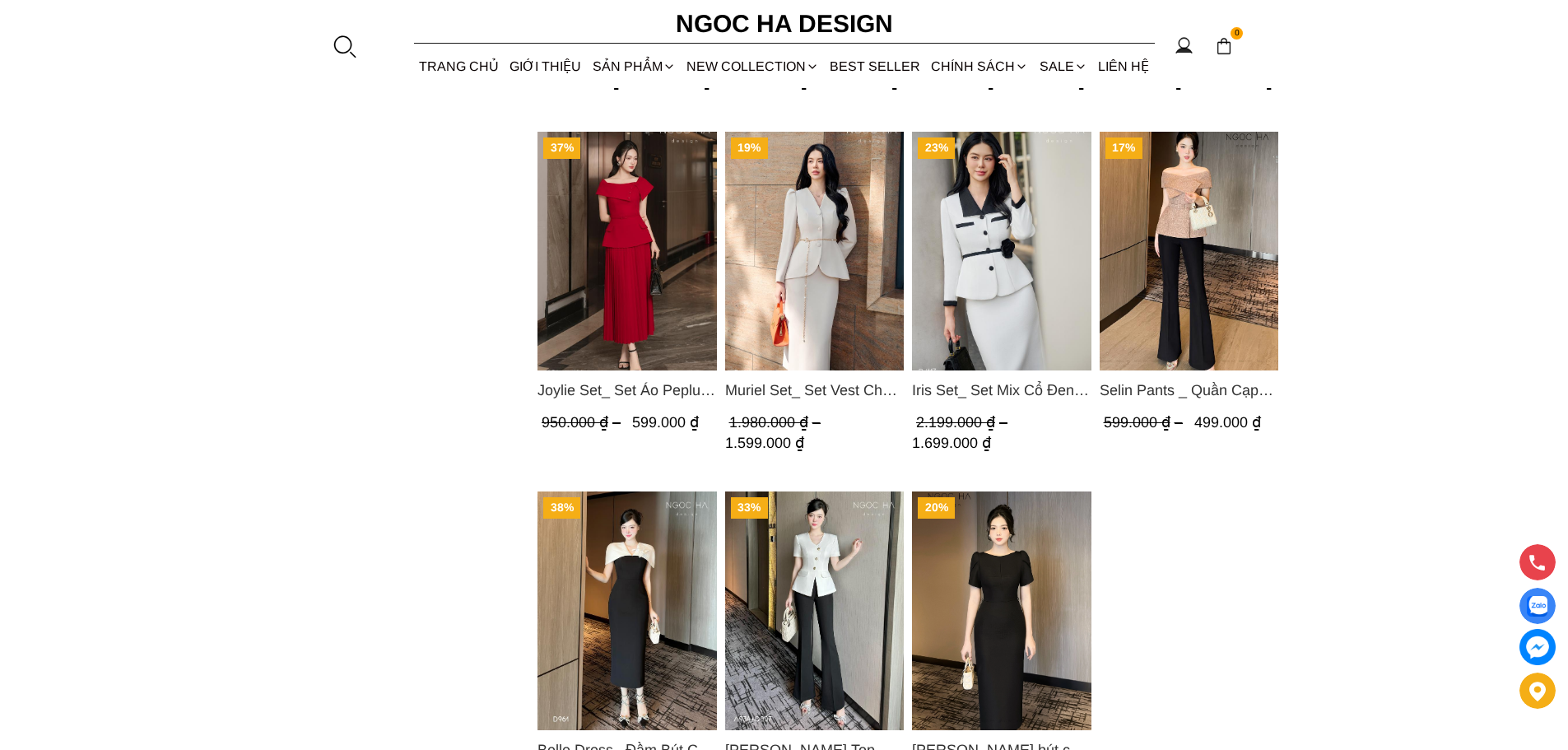
click at [643, 278] on img "Product image - Joylie Set_ Set Áo Peplum Vai Lệch, Chân Váy Dập Ly Màu Đỏ A956…" at bounding box center [627, 251] width 179 height 239
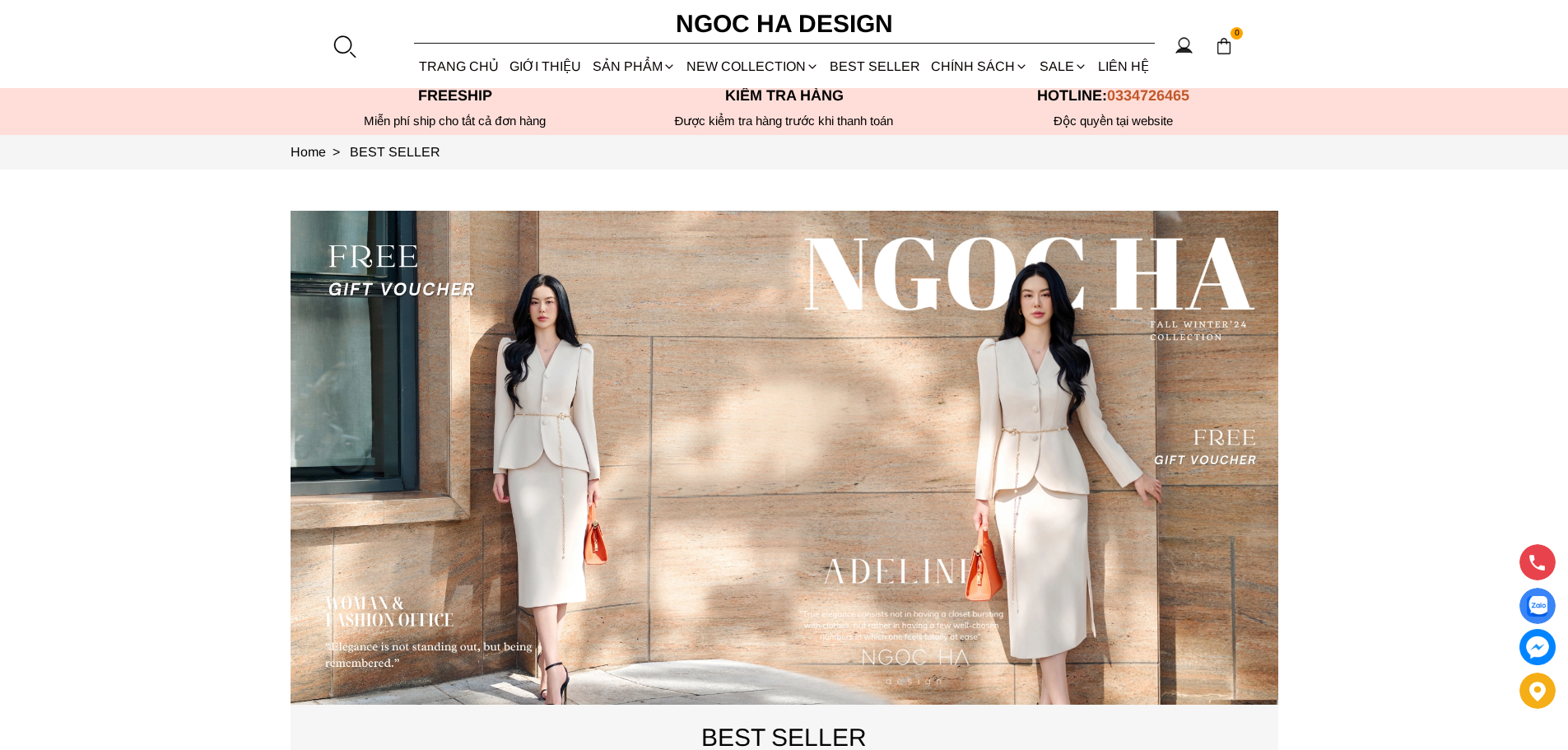
scroll to position [0, 0]
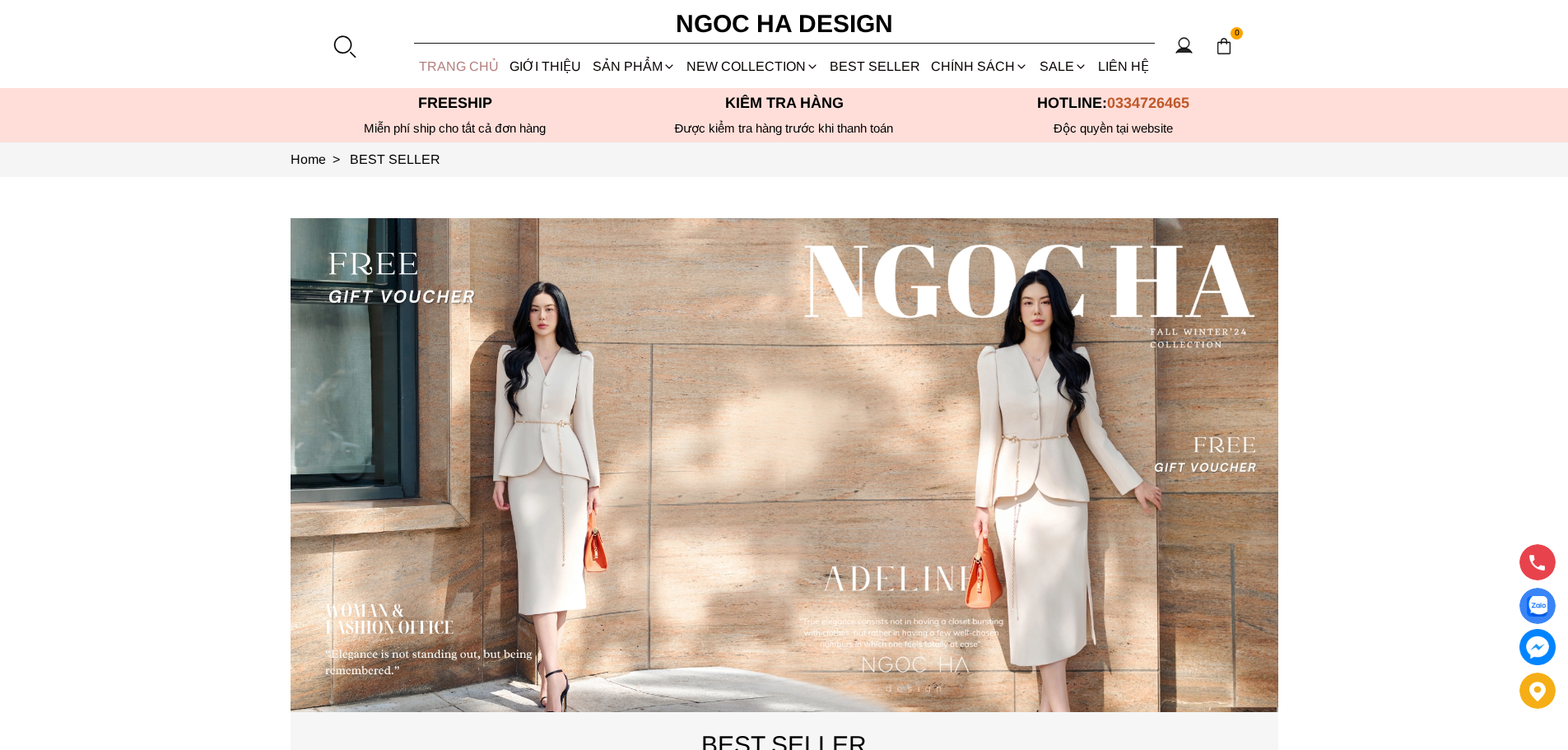
click at [483, 62] on link "TRANG CHỦ" at bounding box center [459, 66] width 91 height 43
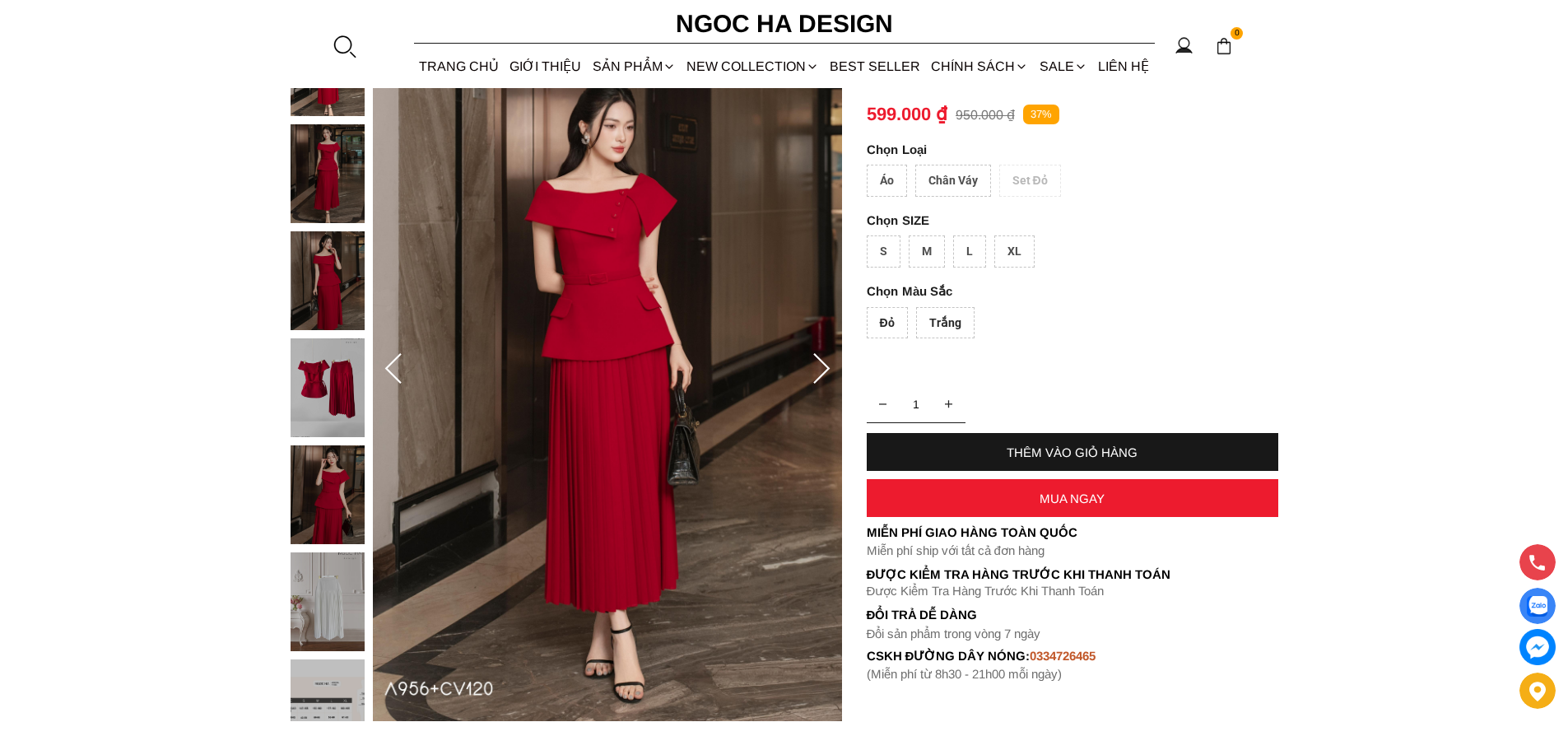
scroll to position [165, 0]
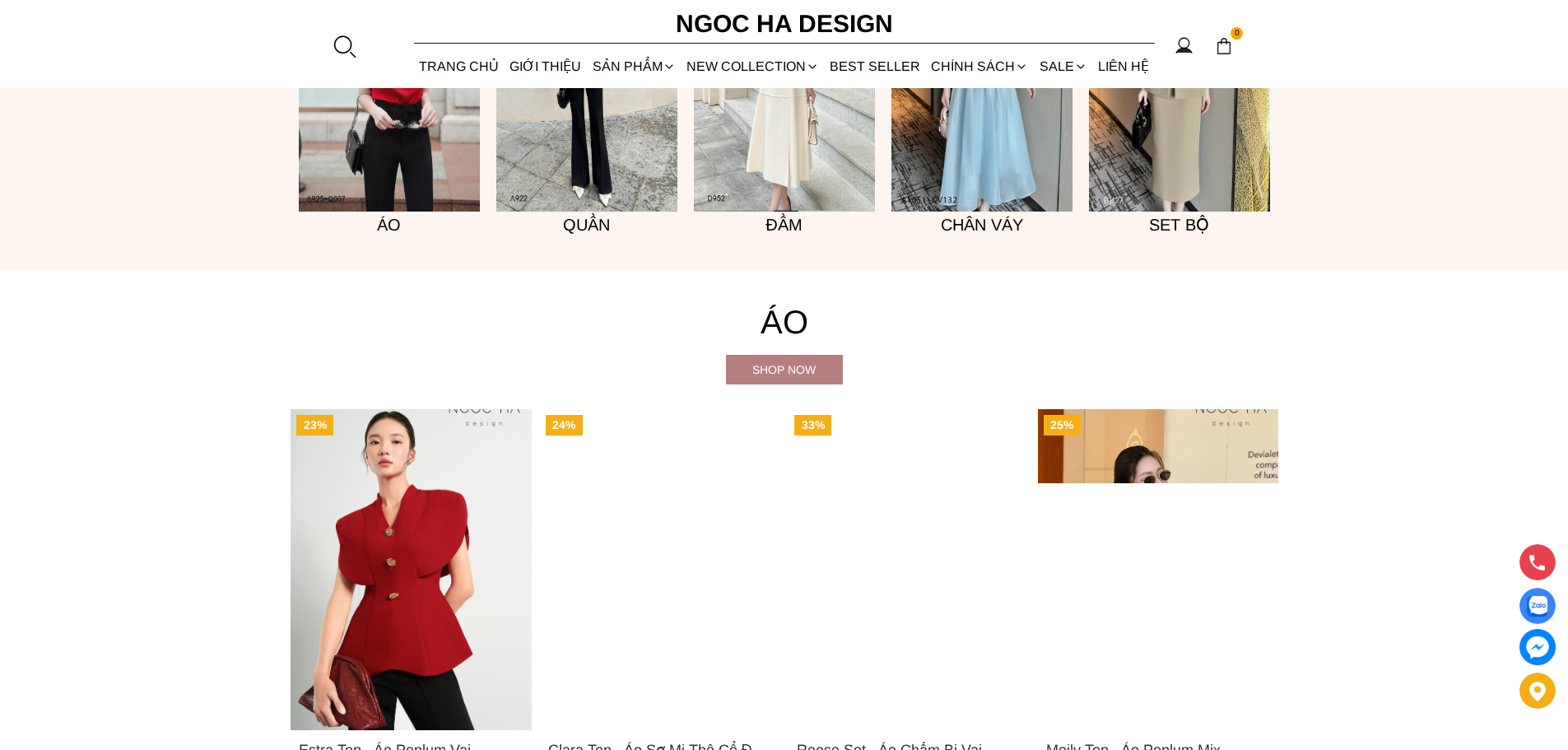
scroll to position [1564, 0]
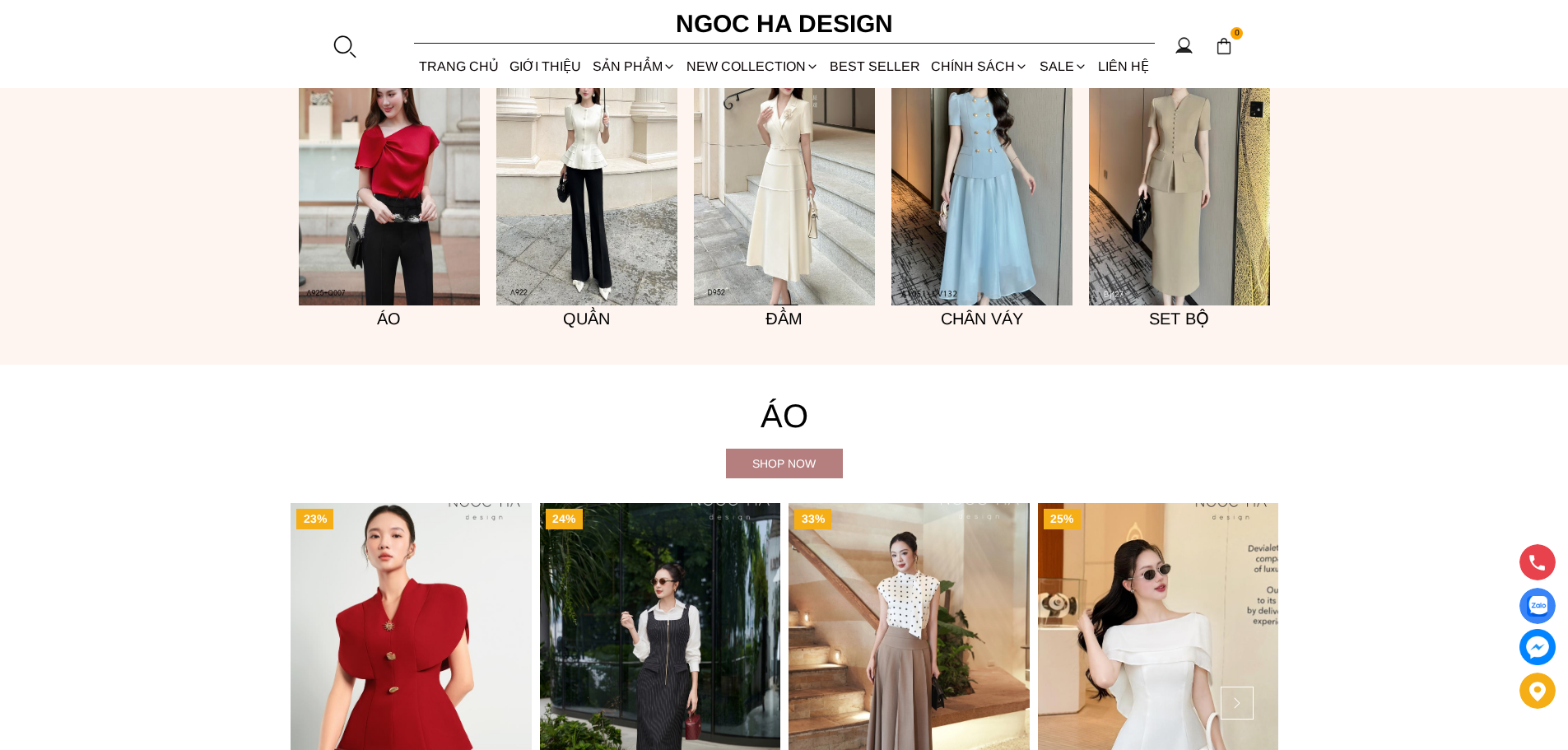
click at [1165, 178] on img at bounding box center [1180, 169] width 181 height 272
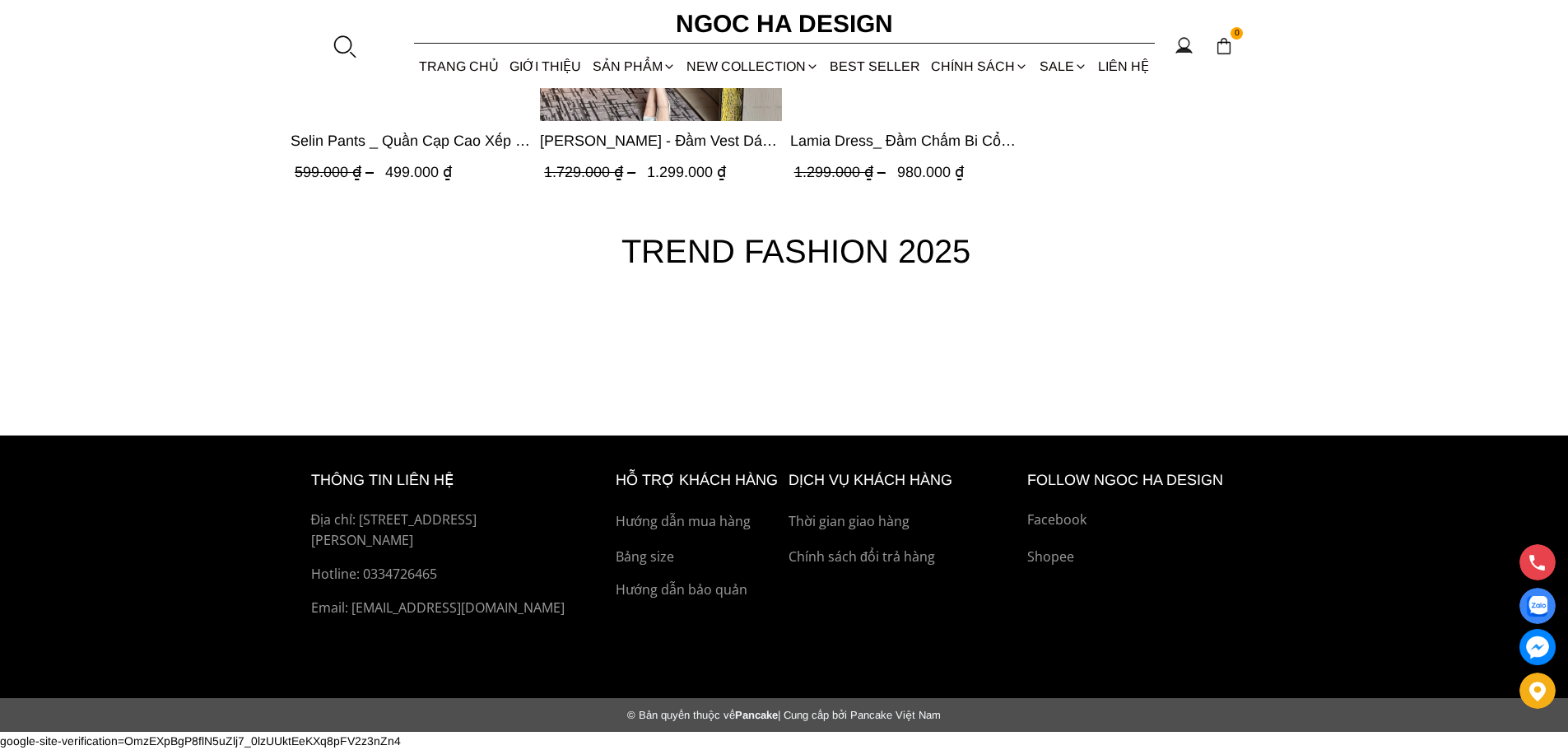
scroll to position [6963, 0]
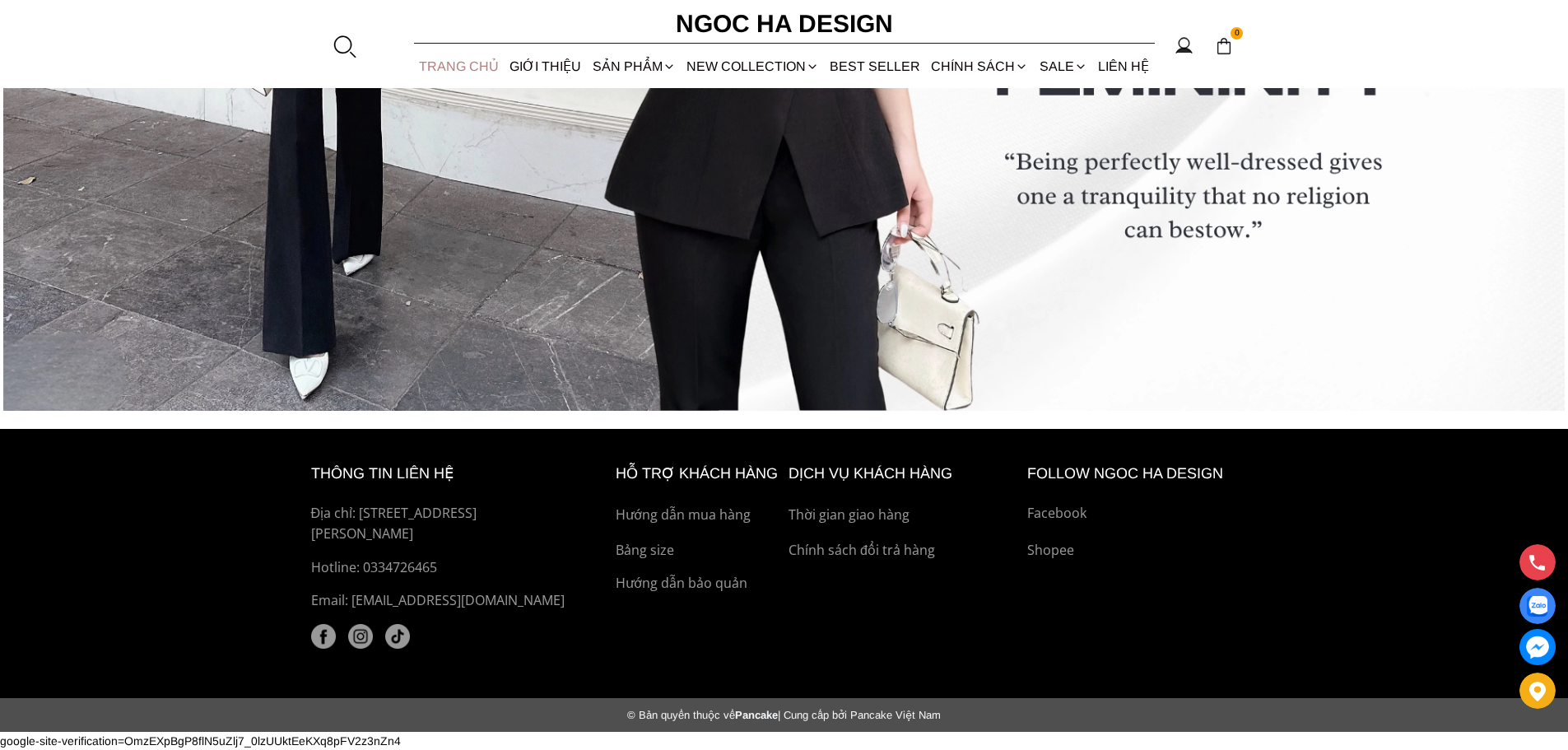
click at [459, 59] on link "TRANG CHỦ" at bounding box center [459, 66] width 91 height 43
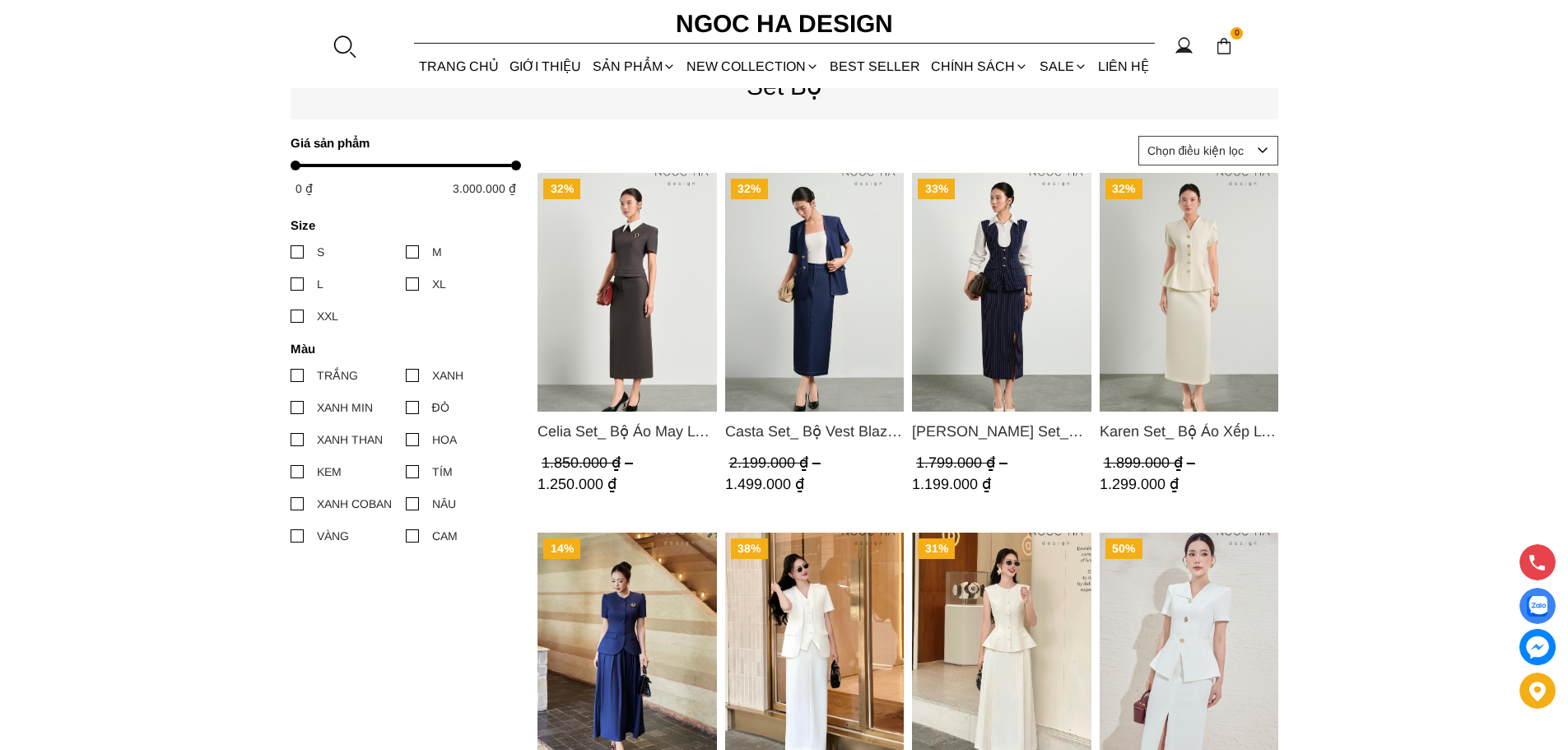
scroll to position [1070, 0]
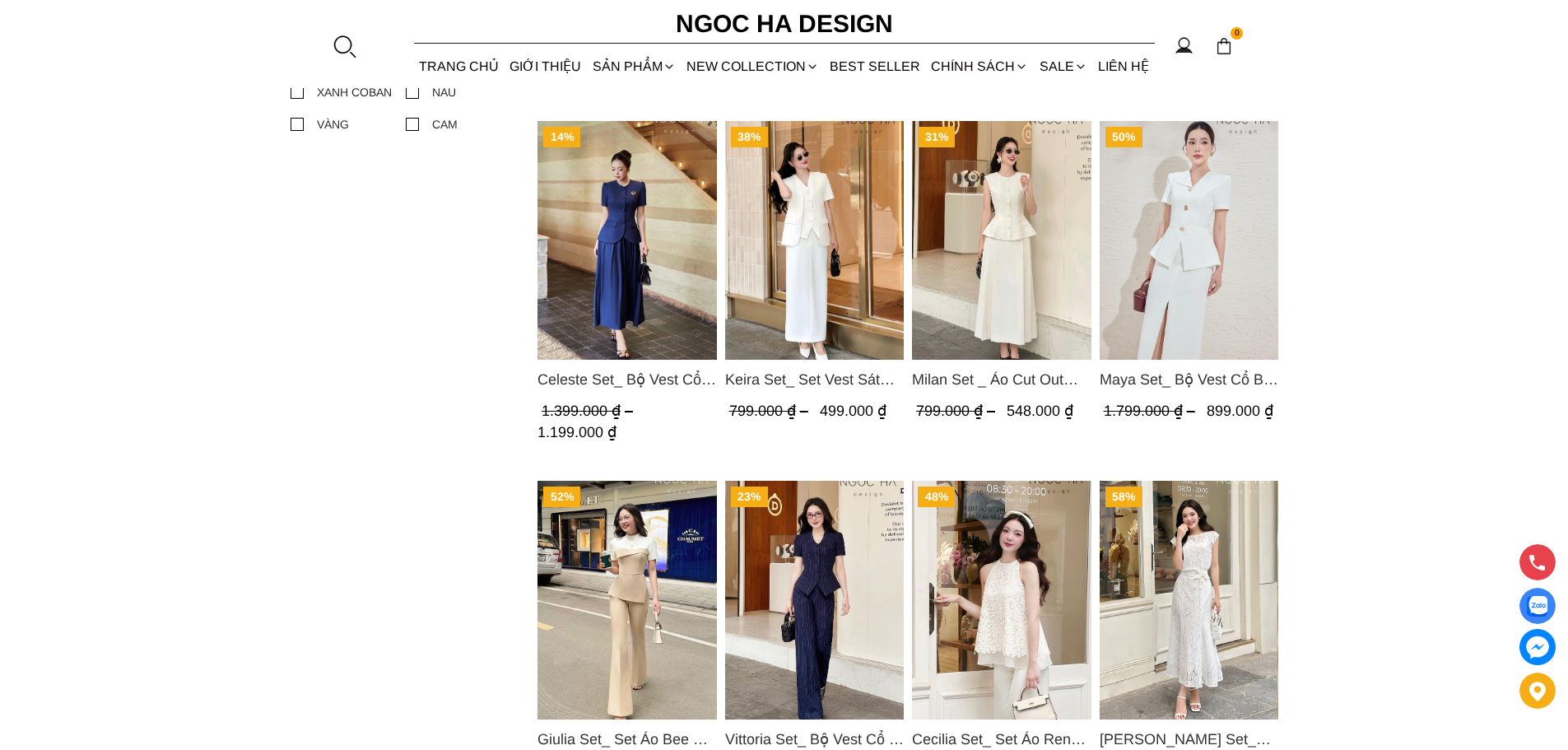
click at [779, 186] on img "Product image - Keira Set_ Set Vest Sát Nách Kết Hợp Chân Váy Bút Chì Mix Áo Kh…" at bounding box center [814, 240] width 179 height 239
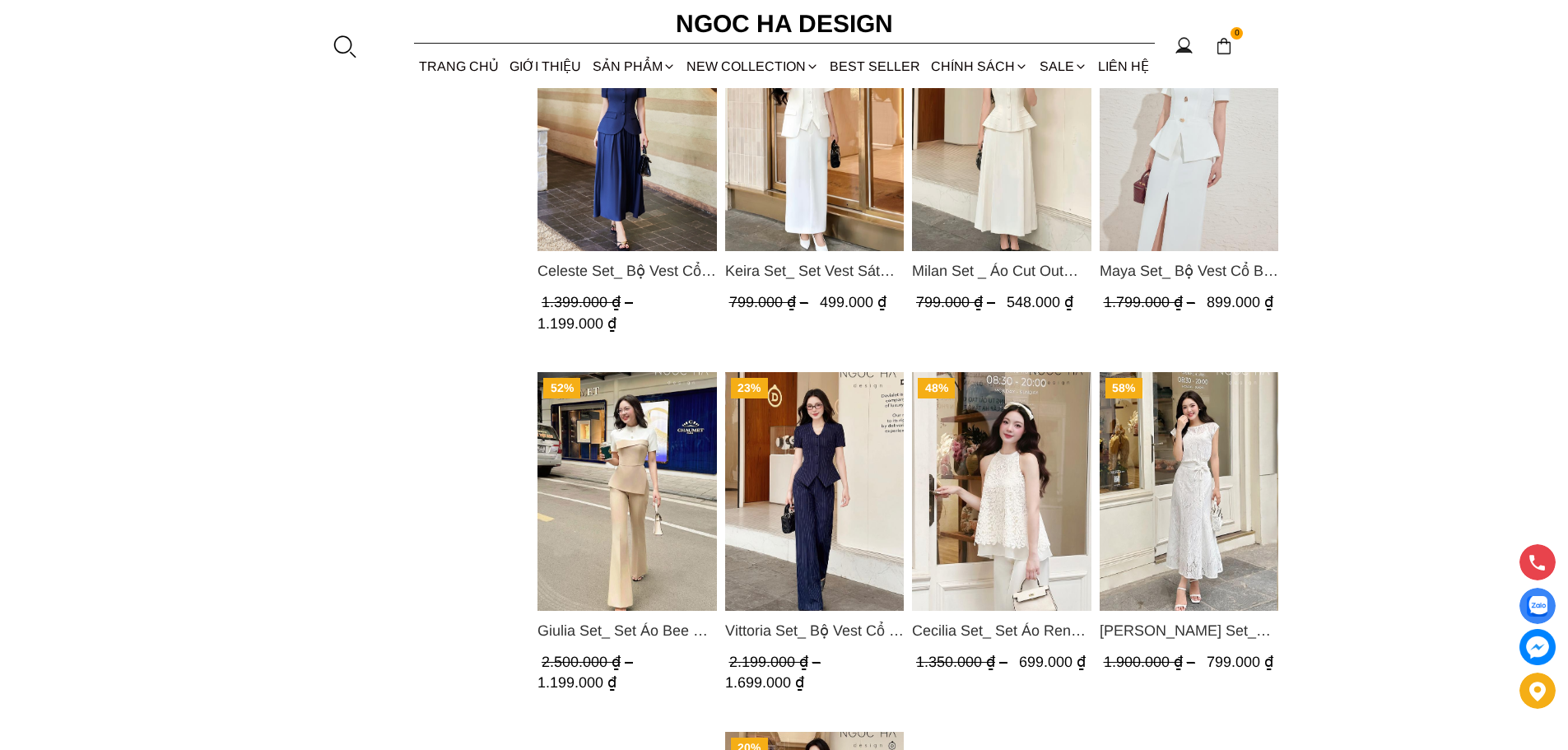
scroll to position [1482, 0]
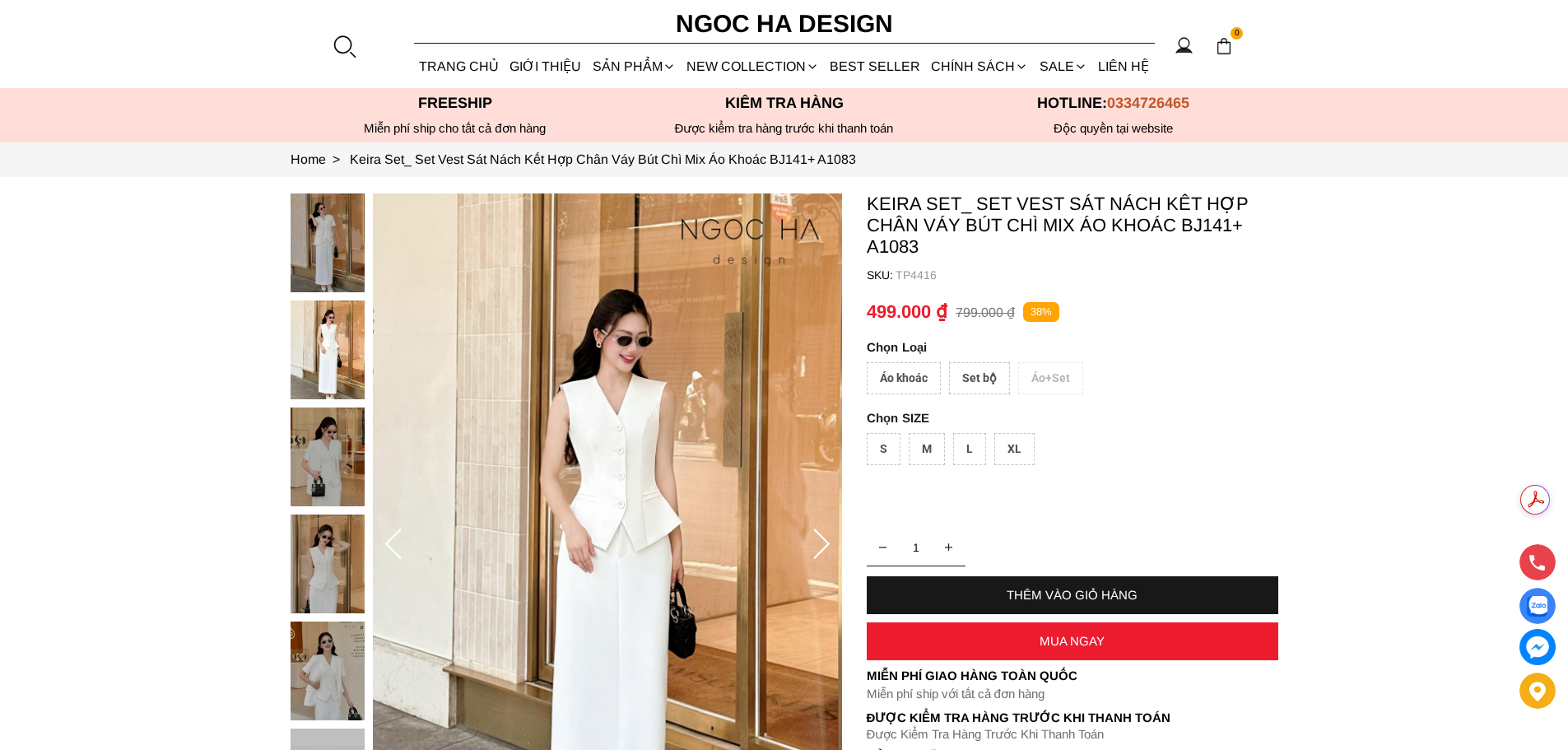
click at [917, 379] on div "Áo khoác" at bounding box center [903, 378] width 74 height 32
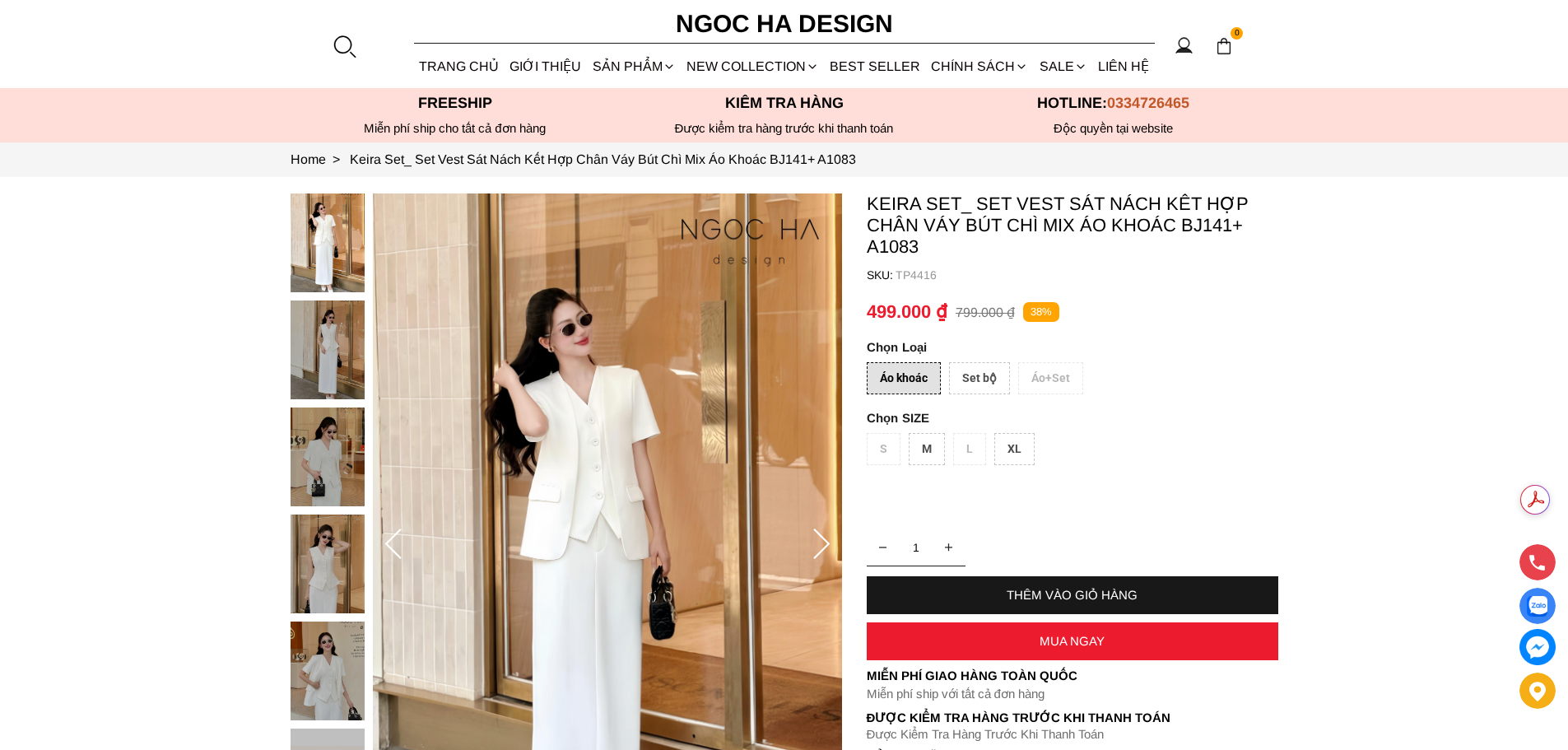
click at [979, 378] on div "Set bộ" at bounding box center [979, 378] width 61 height 32
click at [905, 371] on div "Áo khoác" at bounding box center [903, 378] width 74 height 32
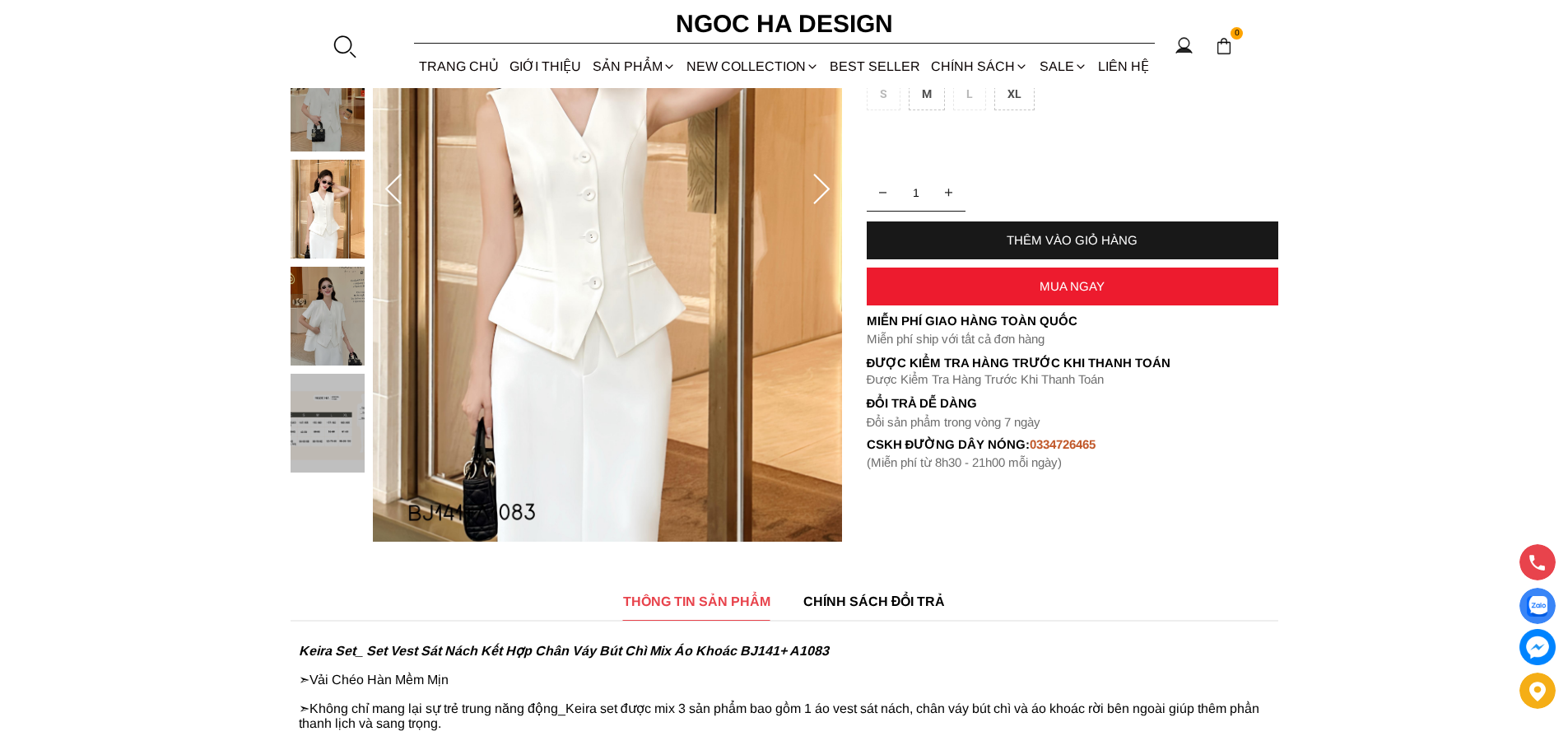
scroll to position [329, 0]
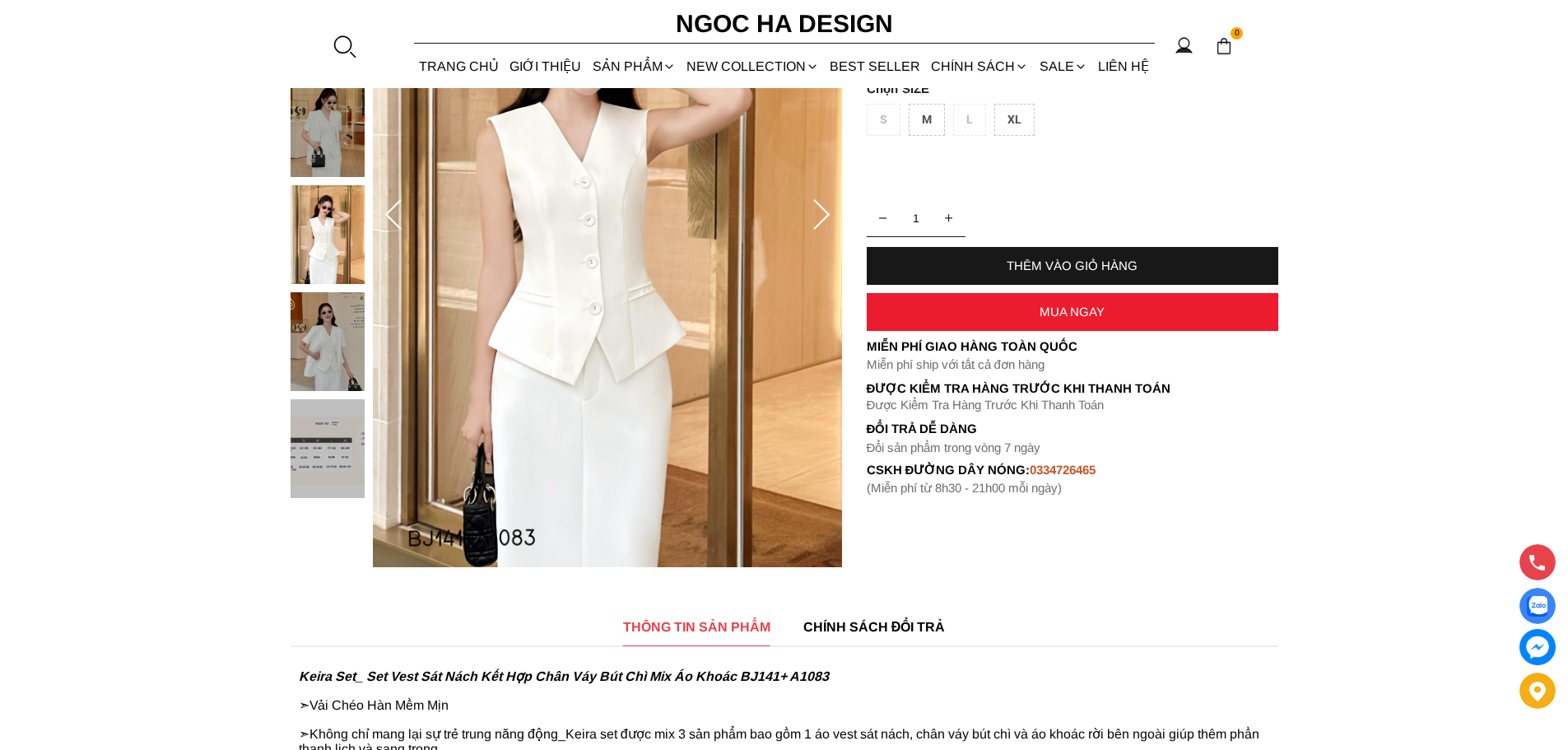
click at [329, 148] on div at bounding box center [331, 185] width 82 height 642
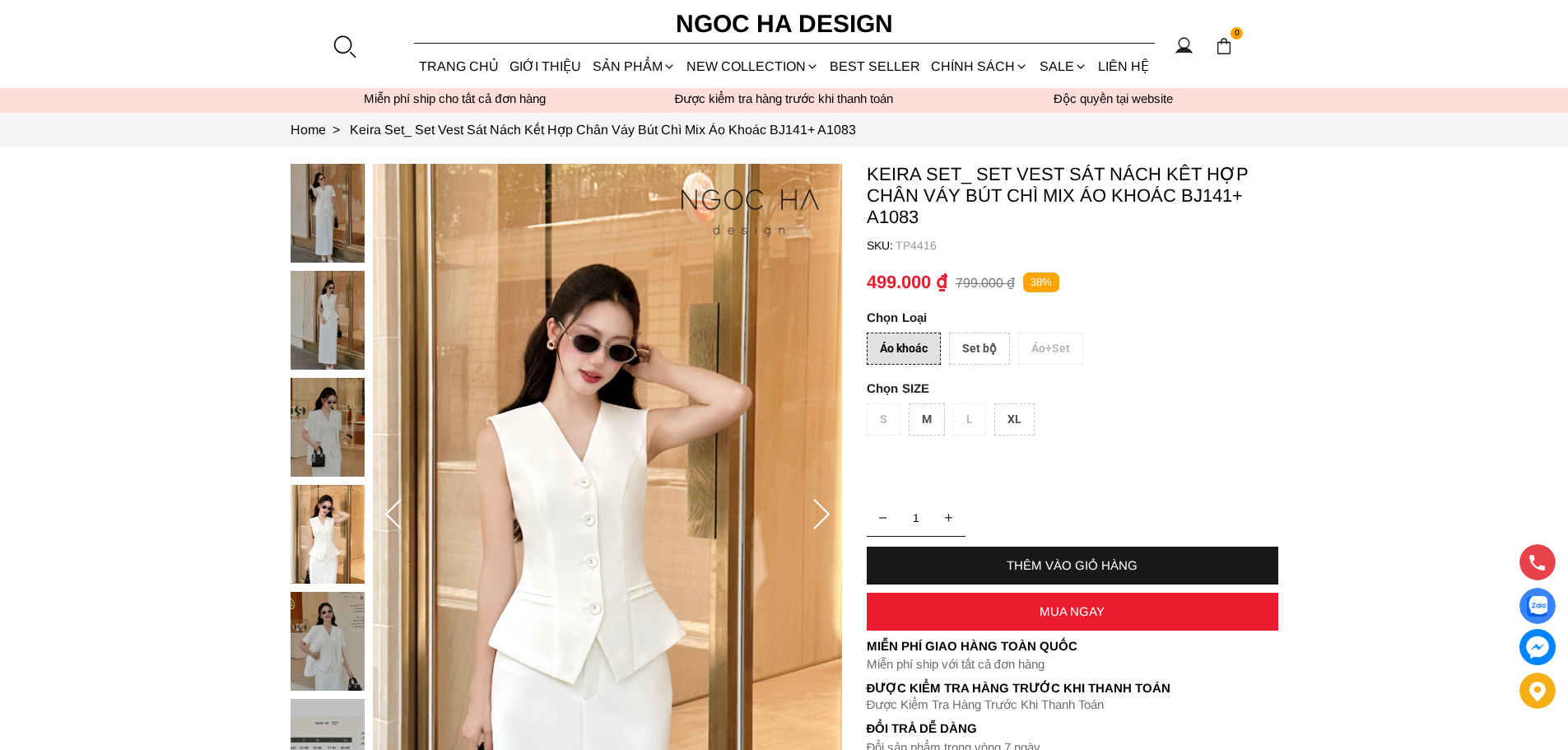
scroll to position [0, 0]
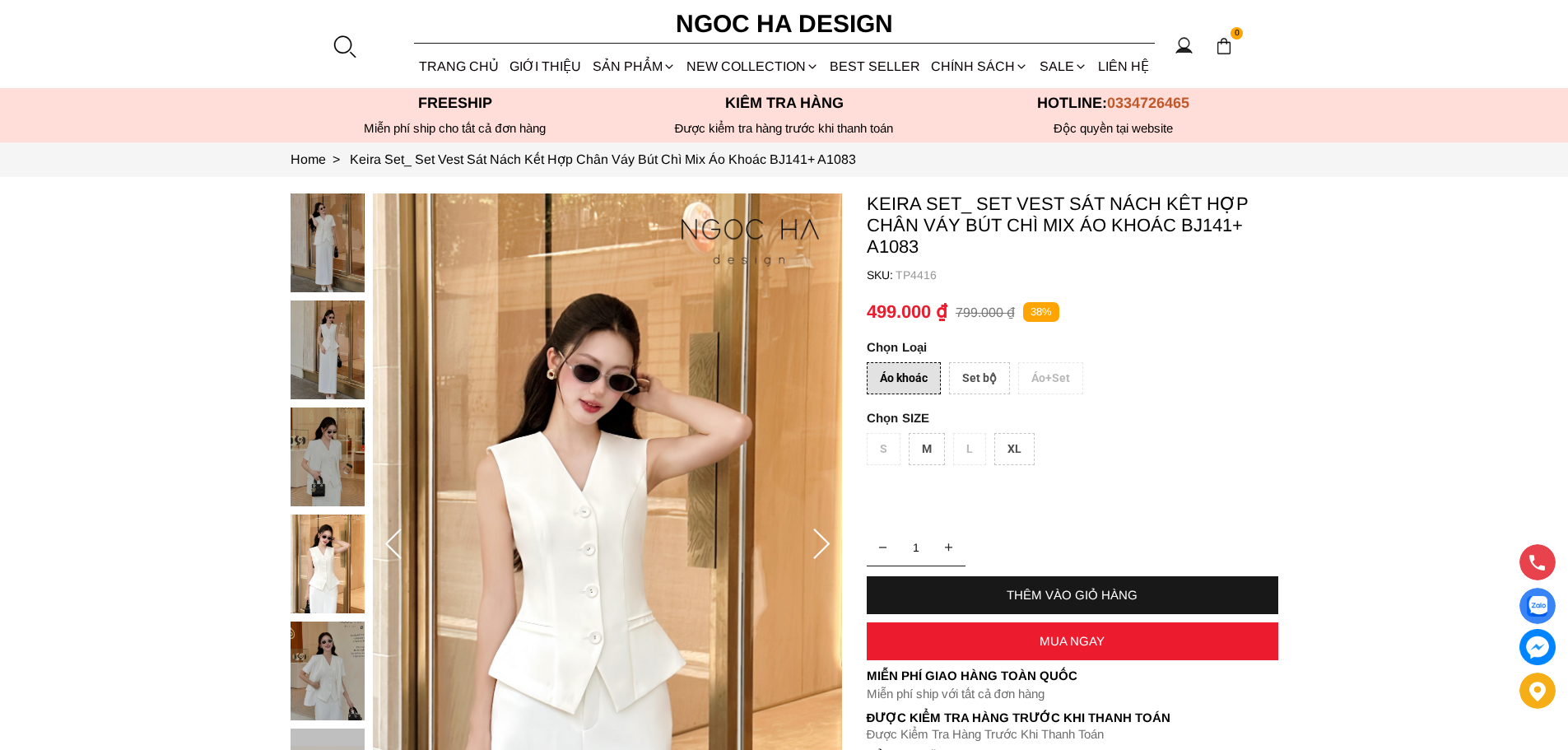
click at [323, 225] on img at bounding box center [327, 242] width 74 height 99
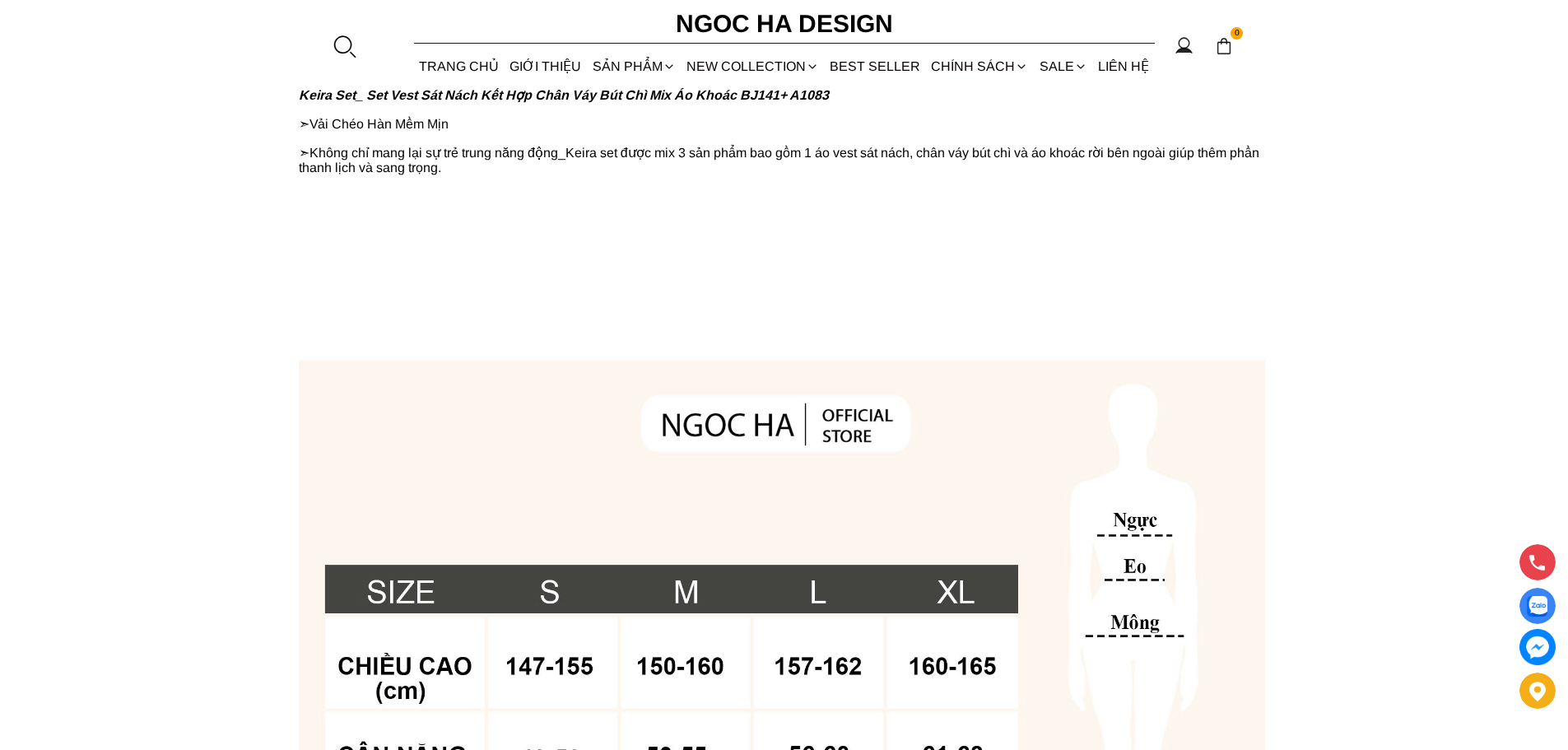
scroll to position [1152, 0]
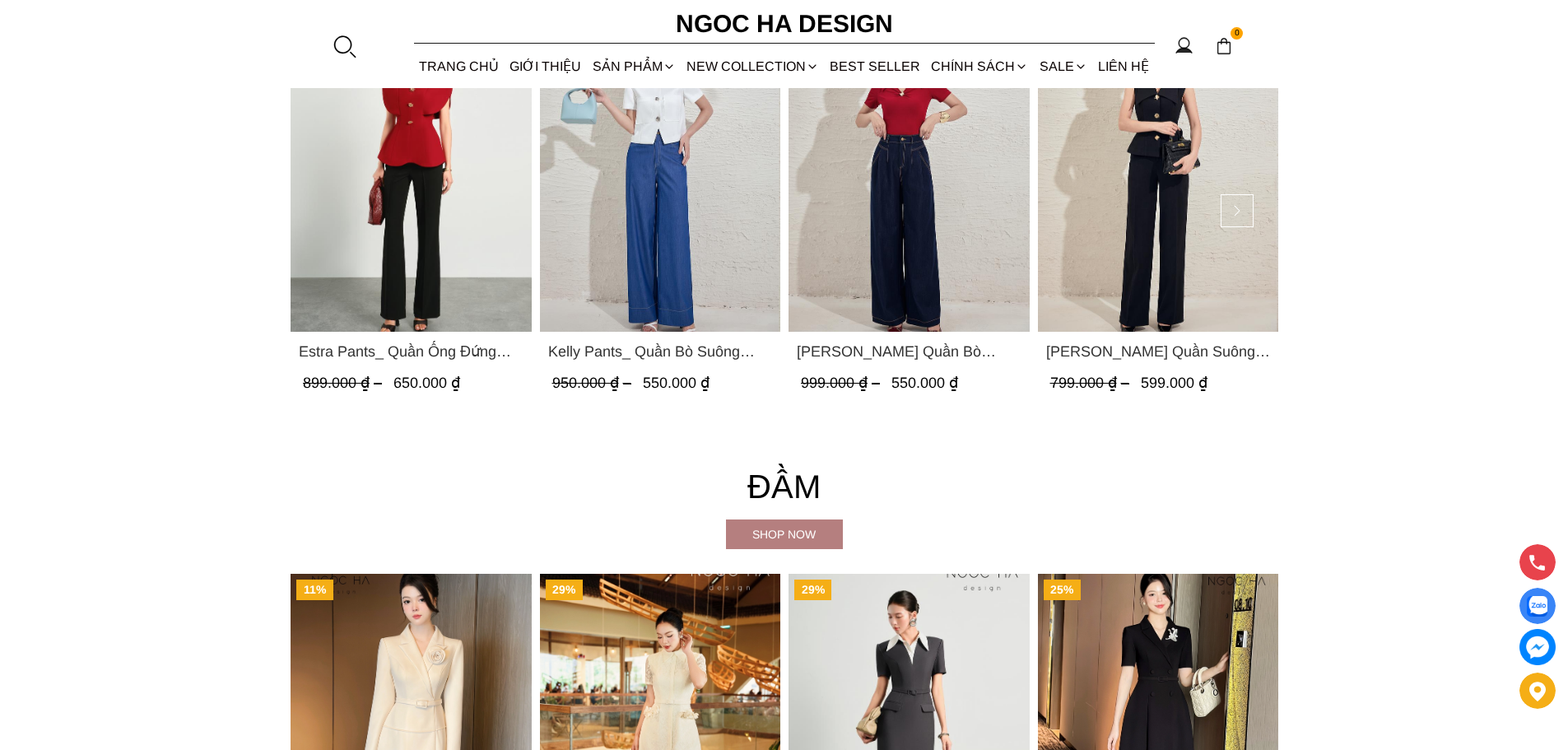
scroll to position [2634, 0]
